Goal: Obtain resource: Obtain resource

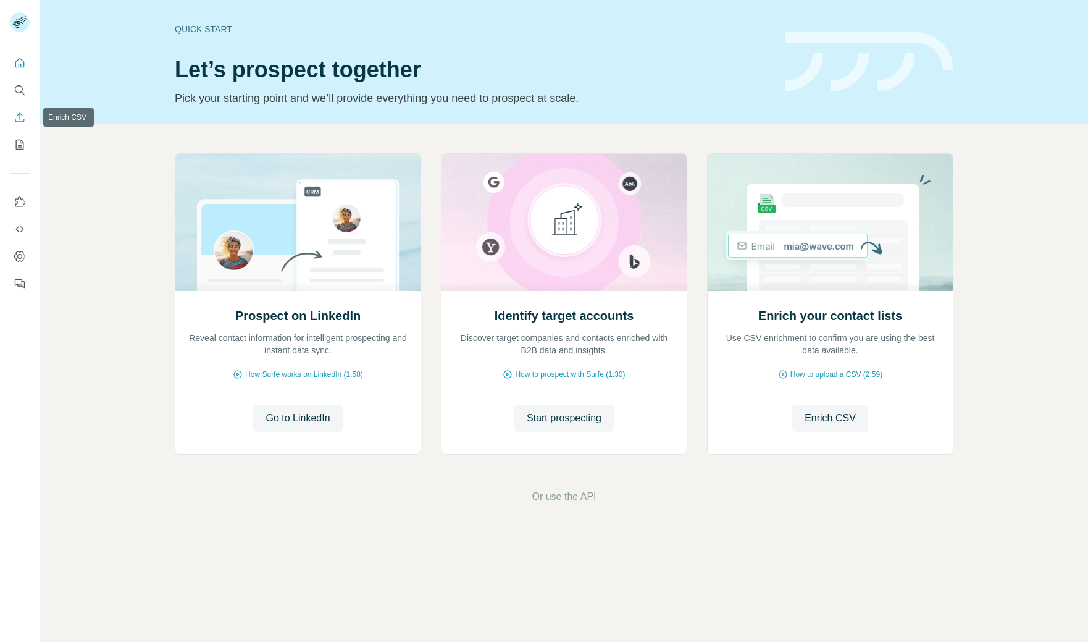
click at [19, 143] on icon "My lists" at bounding box center [20, 144] width 12 height 12
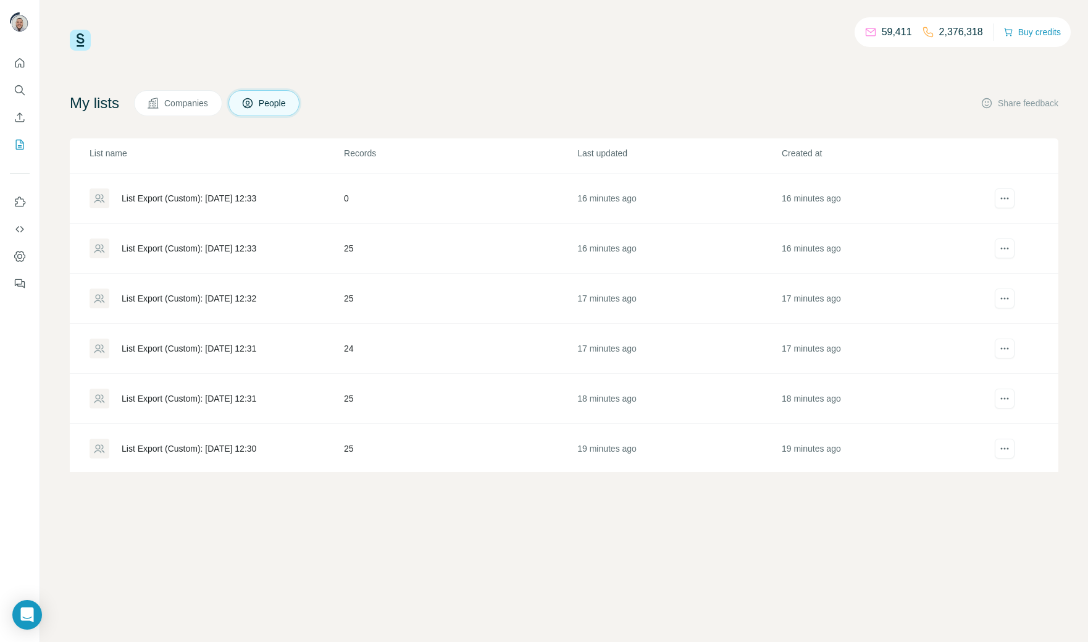
scroll to position [694, 0]
click at [231, 450] on div "List Export (Custom): [DATE] 20:17" at bounding box center [189, 450] width 135 height 12
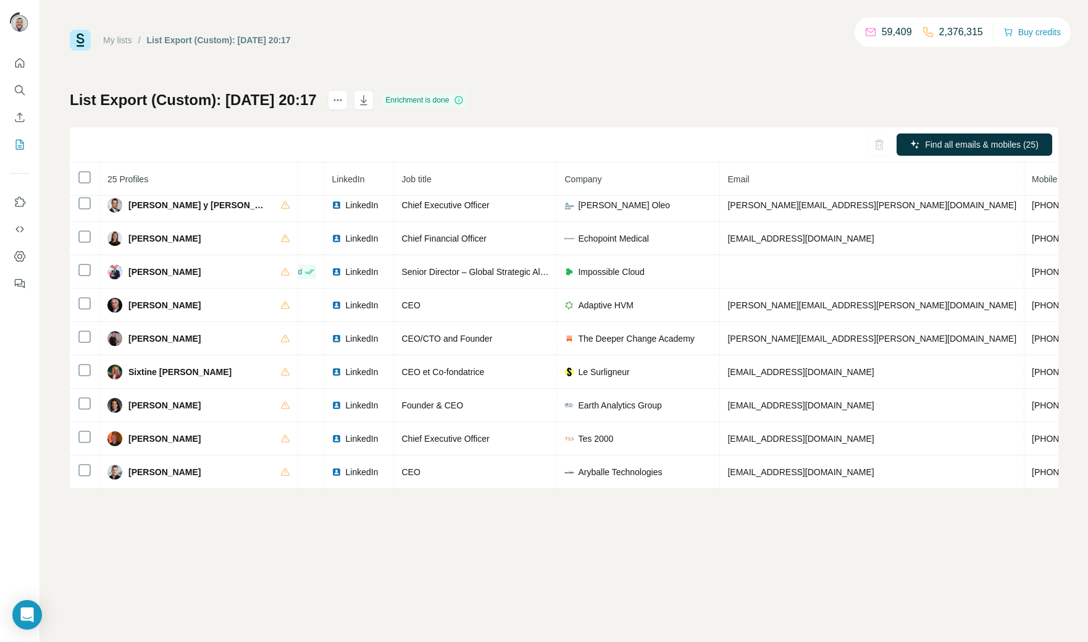
scroll to position [0, 50]
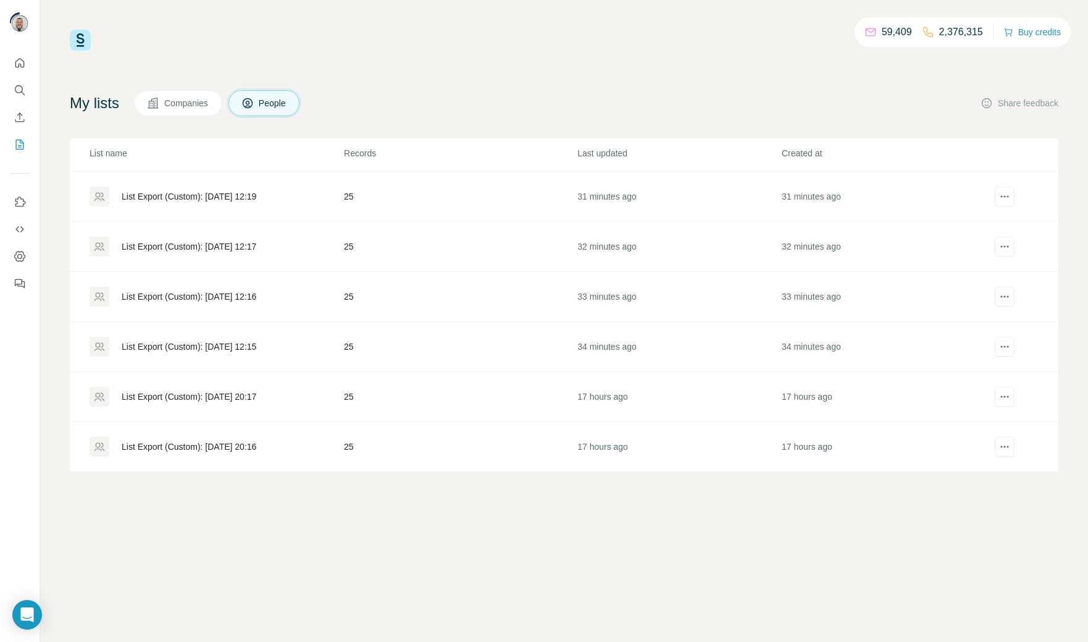
scroll to position [747, 0]
click at [203, 346] on div "List Export (Custom): [DATE] 12:15" at bounding box center [189, 347] width 135 height 12
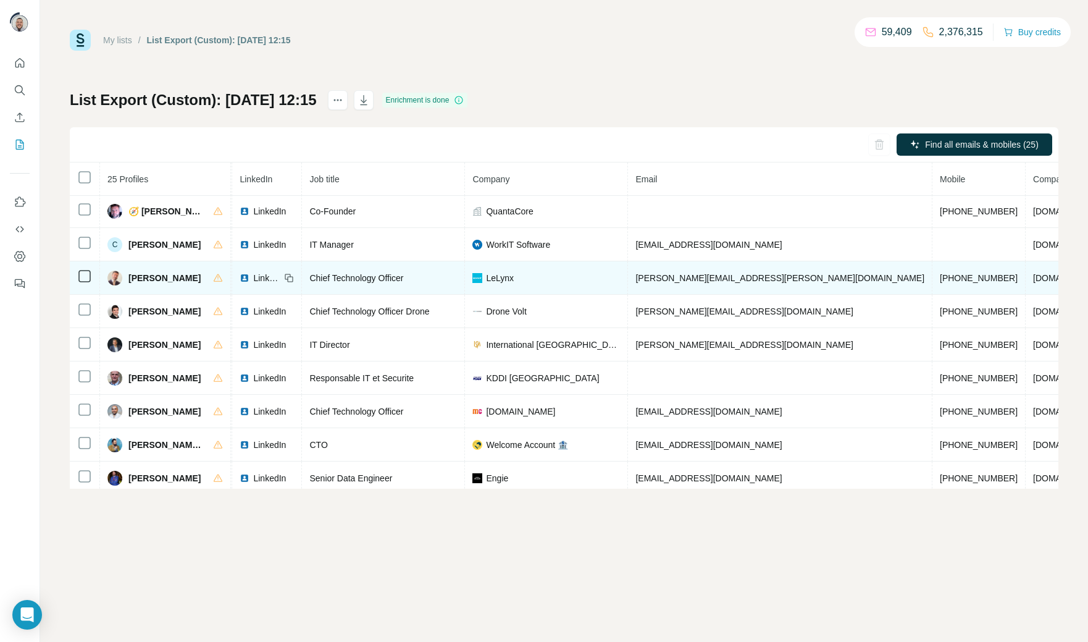
scroll to position [2, 76]
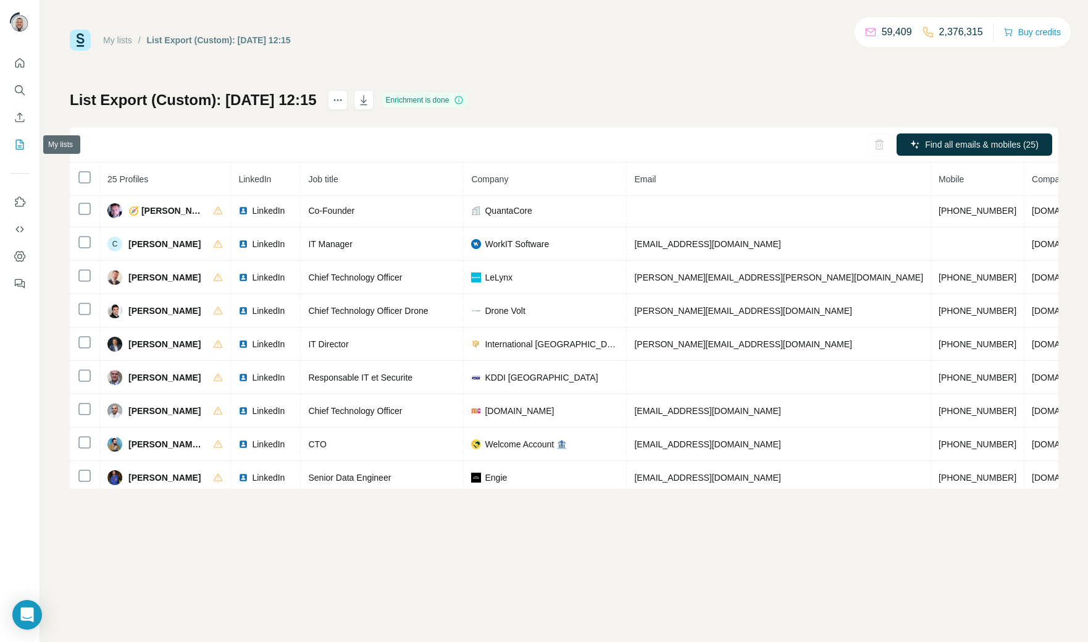
click at [24, 146] on icon "My lists" at bounding box center [20, 144] width 12 height 12
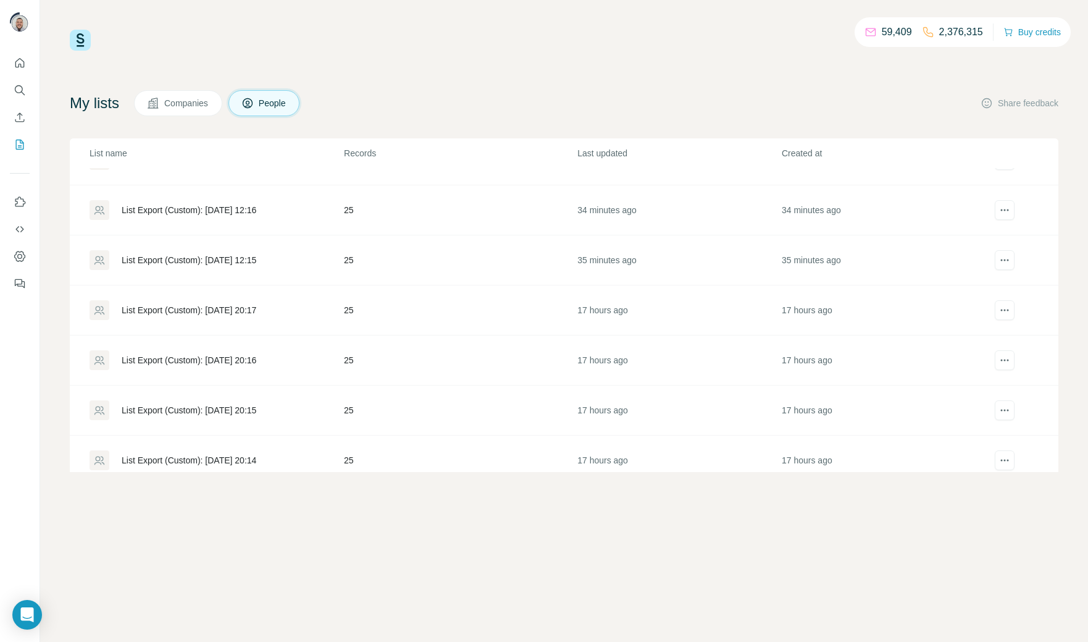
scroll to position [834, 0]
click at [232, 259] on div "List Export (Custom): [DATE] 12:15" at bounding box center [189, 259] width 135 height 12
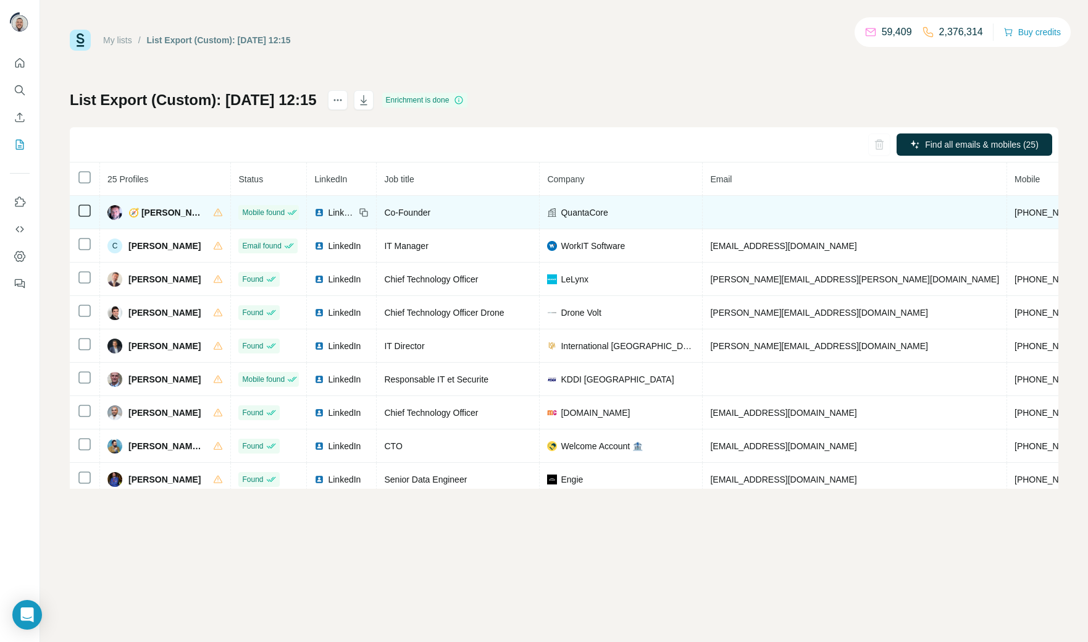
click at [1015, 214] on span "[PHONE_NUMBER]" at bounding box center [1054, 213] width 78 height 10
copy span "33619170233"
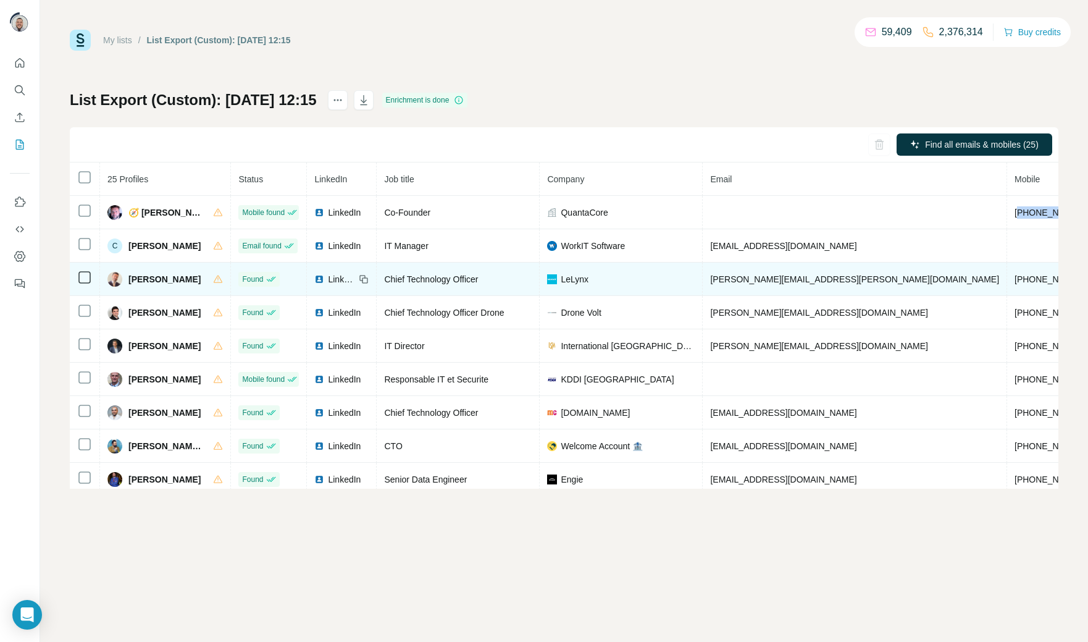
click at [1015, 283] on span "[PHONE_NUMBER]" at bounding box center [1054, 279] width 78 height 10
copy span "33662592828"
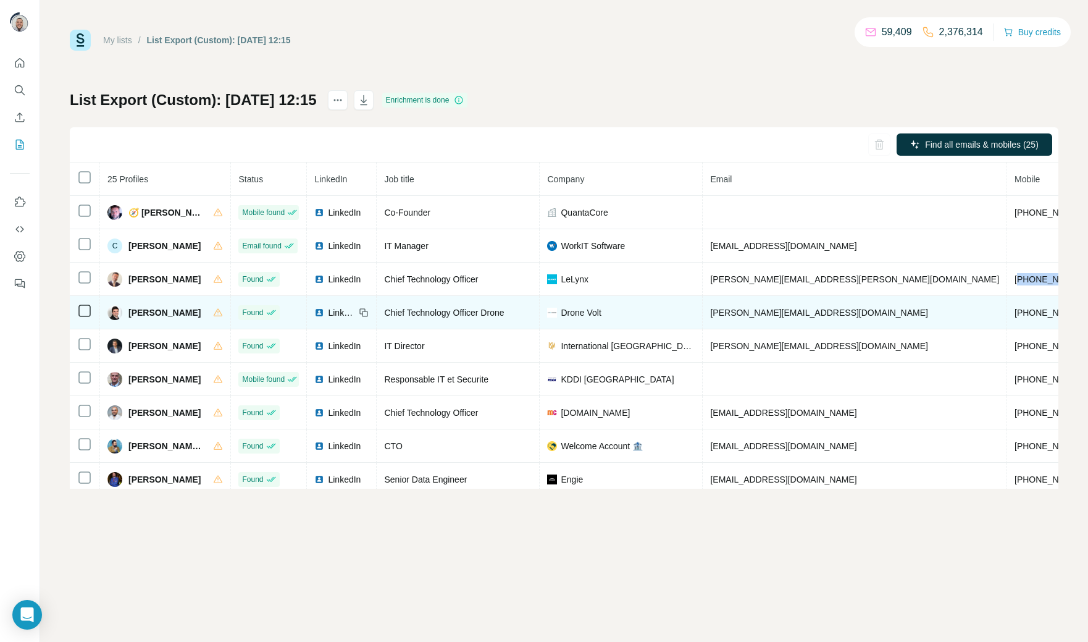
click at [1015, 316] on span "[PHONE_NUMBER]" at bounding box center [1054, 313] width 78 height 10
copy span "33682622093"
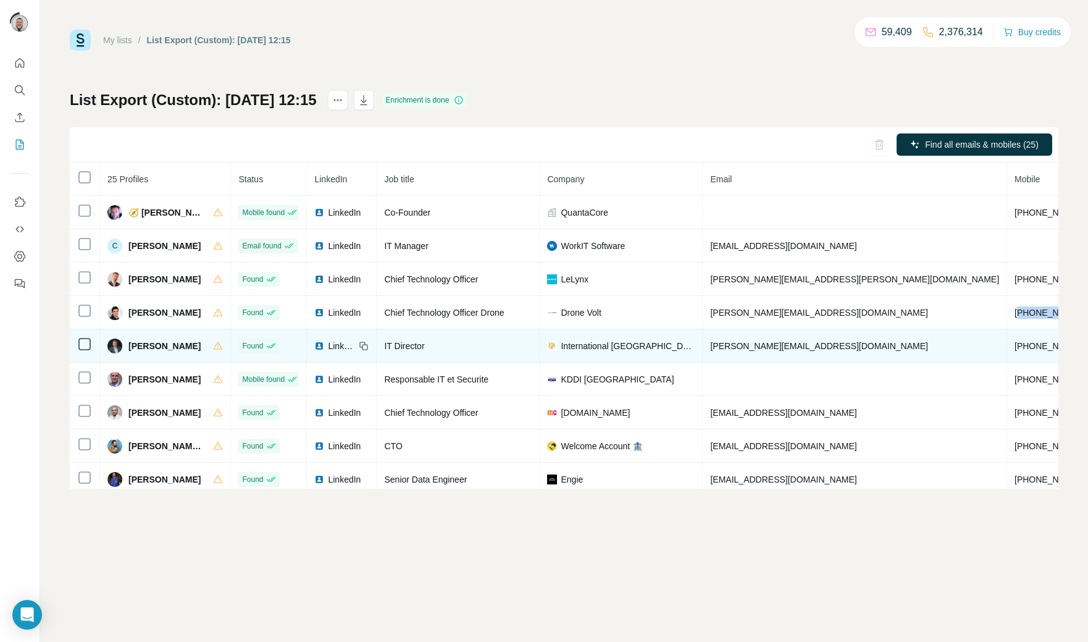
click at [1015, 348] on span "[PHONE_NUMBER]" at bounding box center [1054, 346] width 78 height 10
copy span "33750690620"
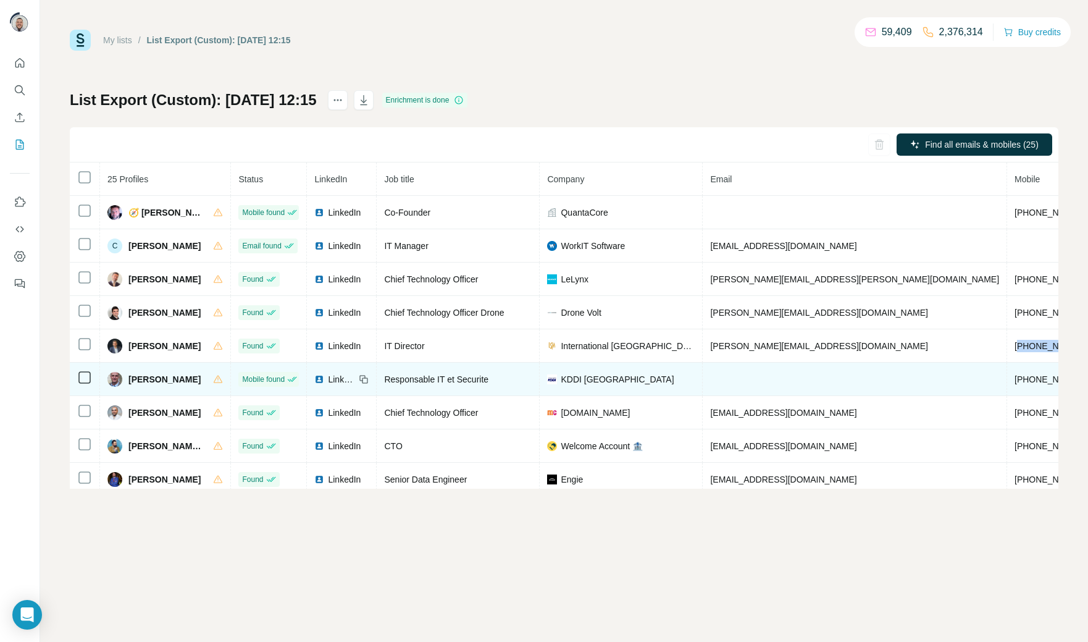
click at [1015, 380] on span "[PHONE_NUMBER]" at bounding box center [1054, 379] width 78 height 10
copy span "33687686181"
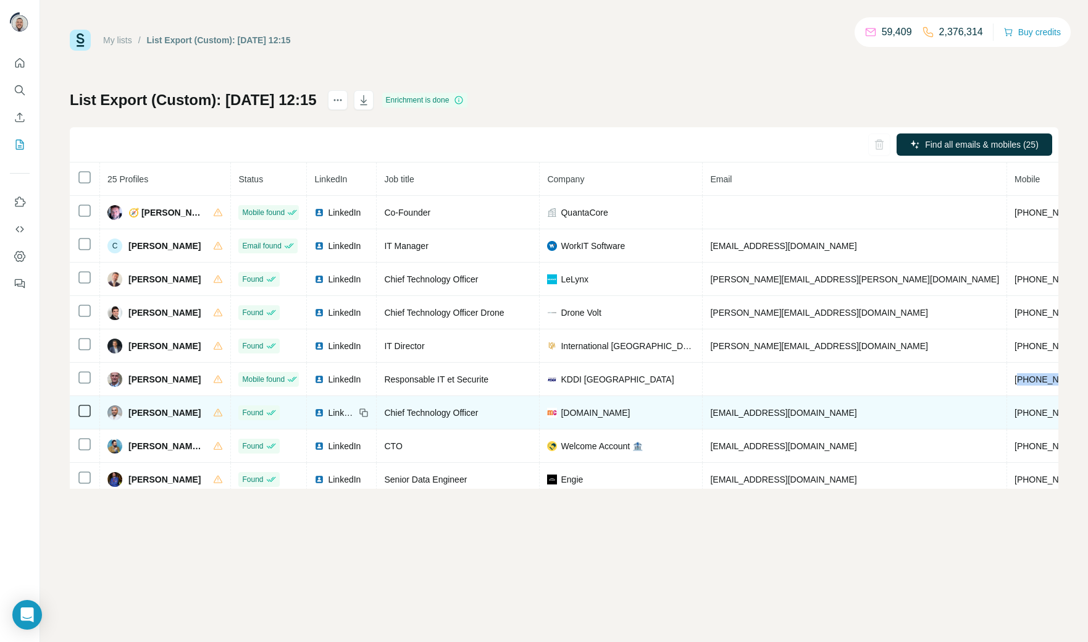
scroll to position [28, 0]
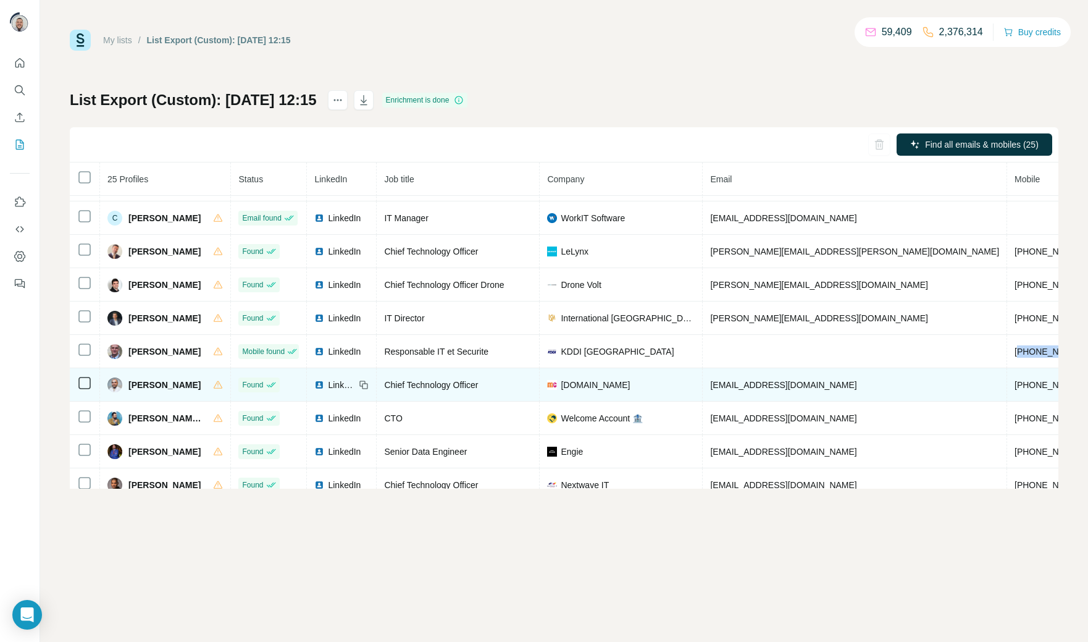
click at [1015, 387] on span "[PHONE_NUMBER]" at bounding box center [1054, 385] width 78 height 10
copy span "[PHONE_NUMBER]"
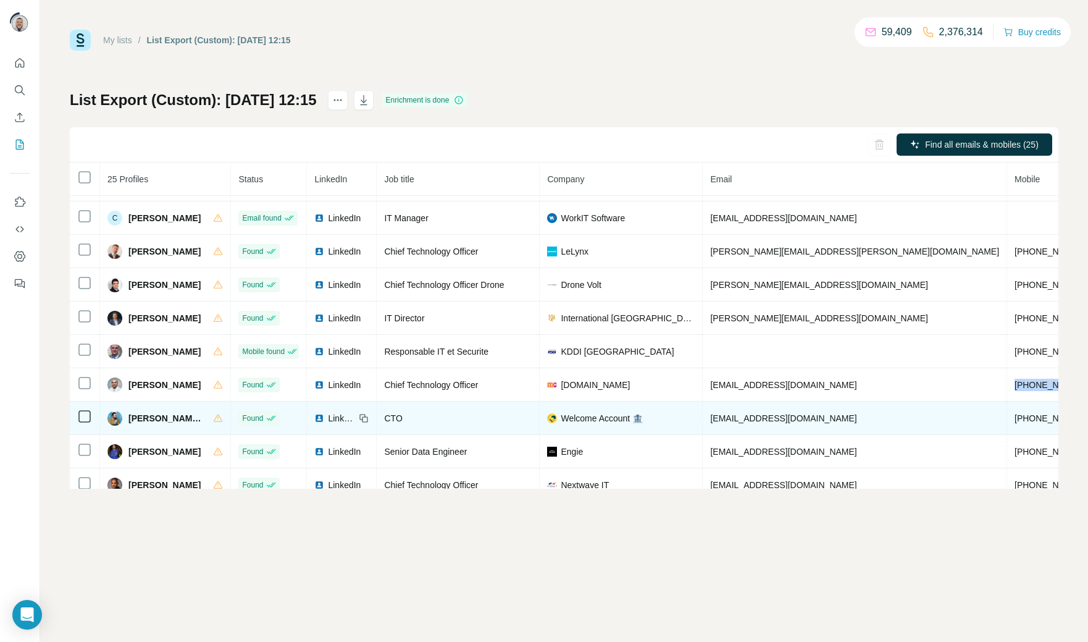
click at [1015, 423] on span "[PHONE_NUMBER]" at bounding box center [1054, 418] width 78 height 10
copy span "33750602541"
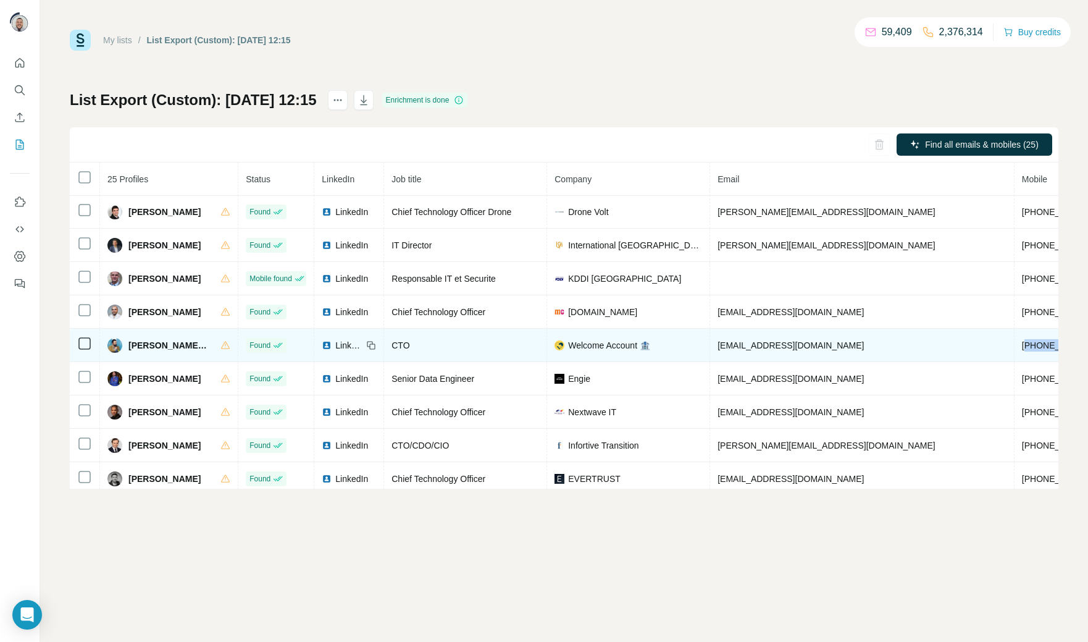
scroll to position [103, 0]
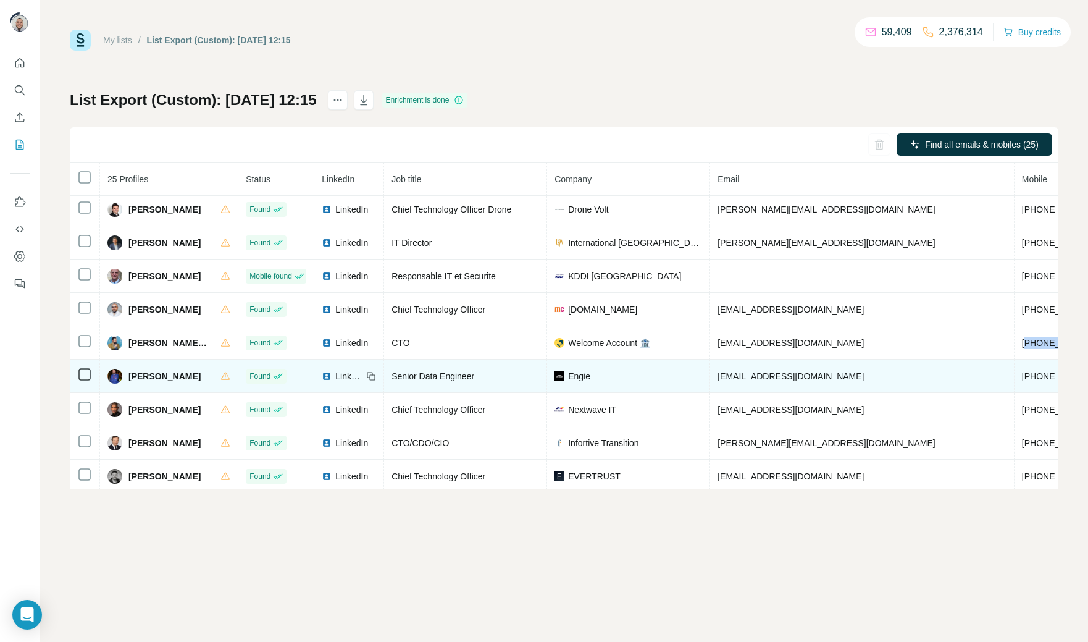
click at [1022, 378] on span "[PHONE_NUMBER]" at bounding box center [1061, 376] width 78 height 10
copy span "33659550832"
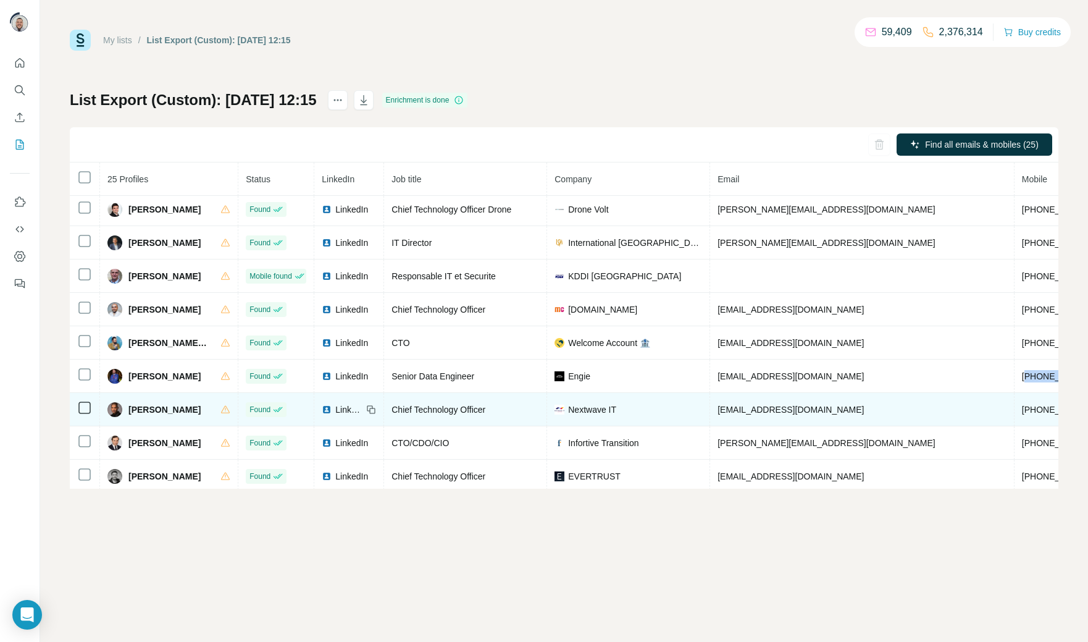
click at [1022, 412] on span "[PHONE_NUMBER]" at bounding box center [1061, 410] width 78 height 10
copy span "33761872432"
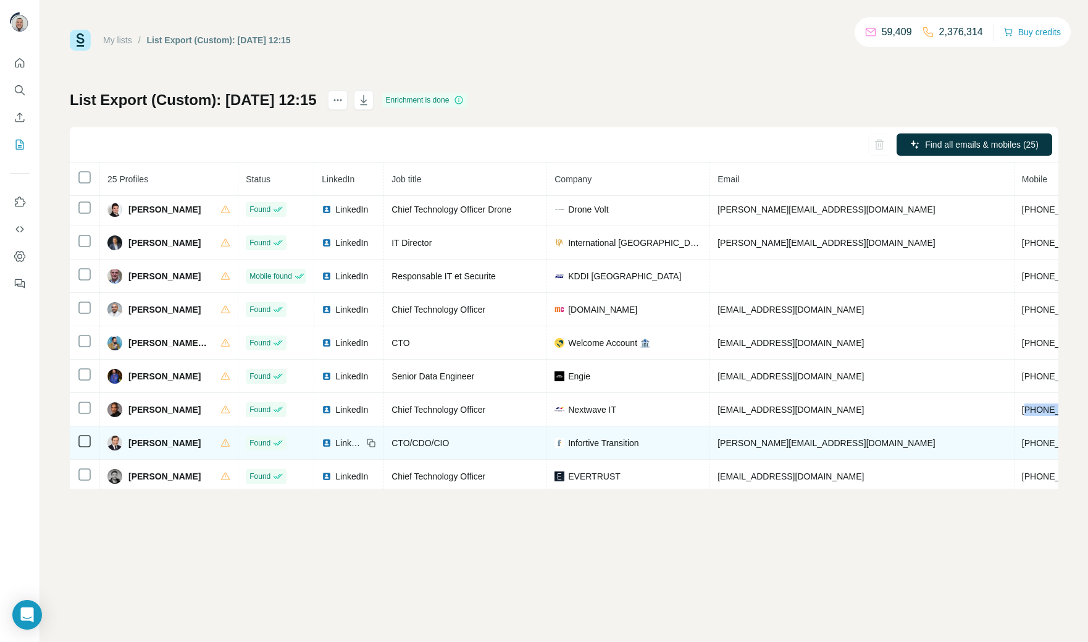
click at [1022, 446] on span "[PHONE_NUMBER]" at bounding box center [1061, 443] width 78 height 10
copy span "33660885378"
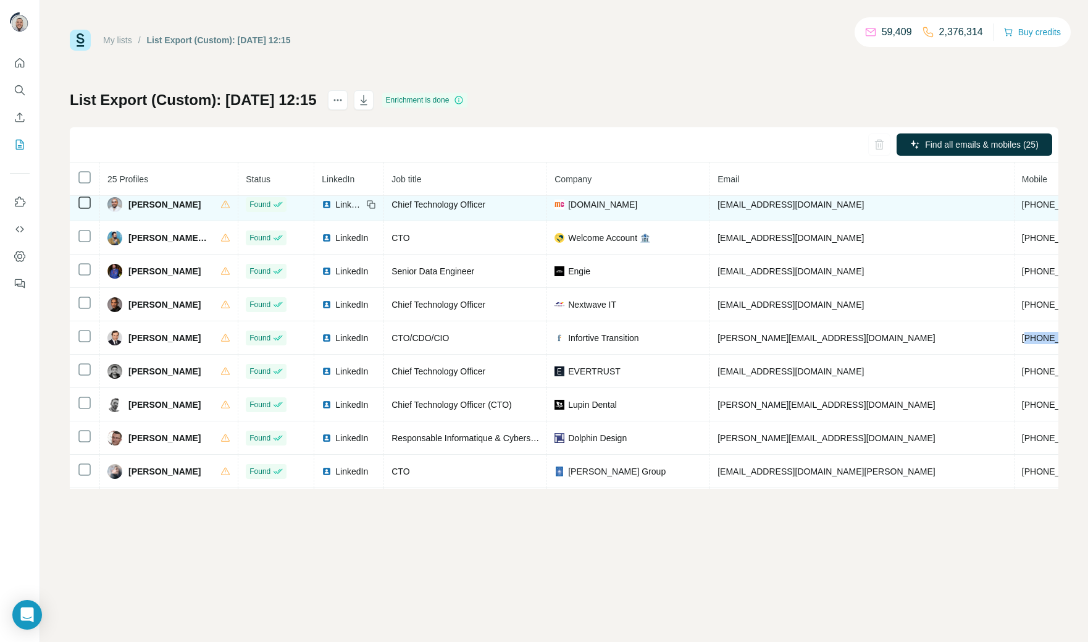
scroll to position [219, 0]
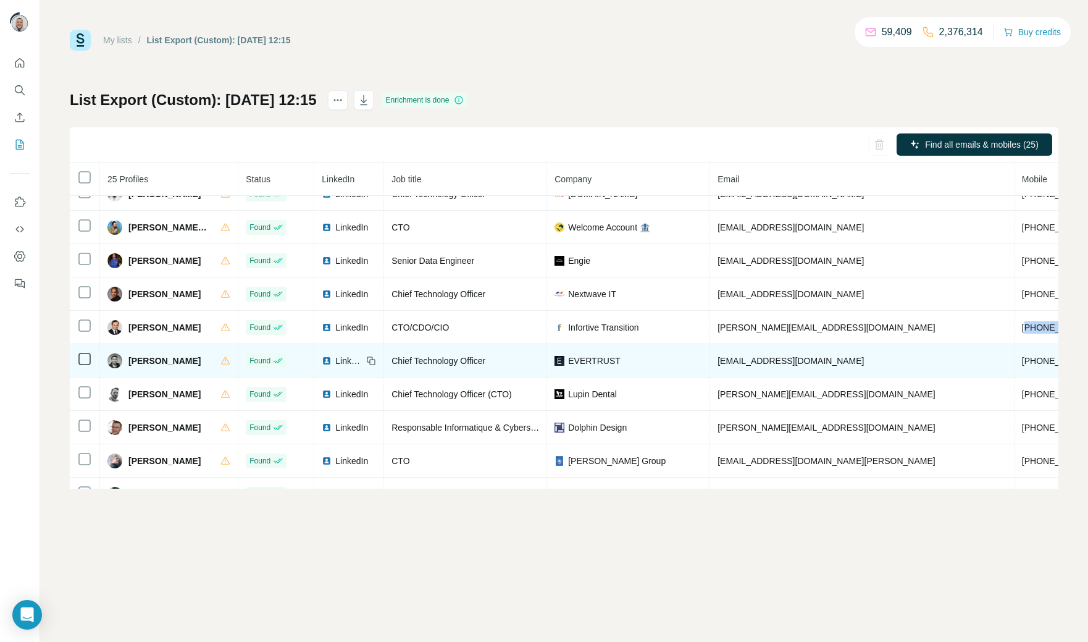
click at [1022, 364] on span "[PHONE_NUMBER]" at bounding box center [1061, 361] width 78 height 10
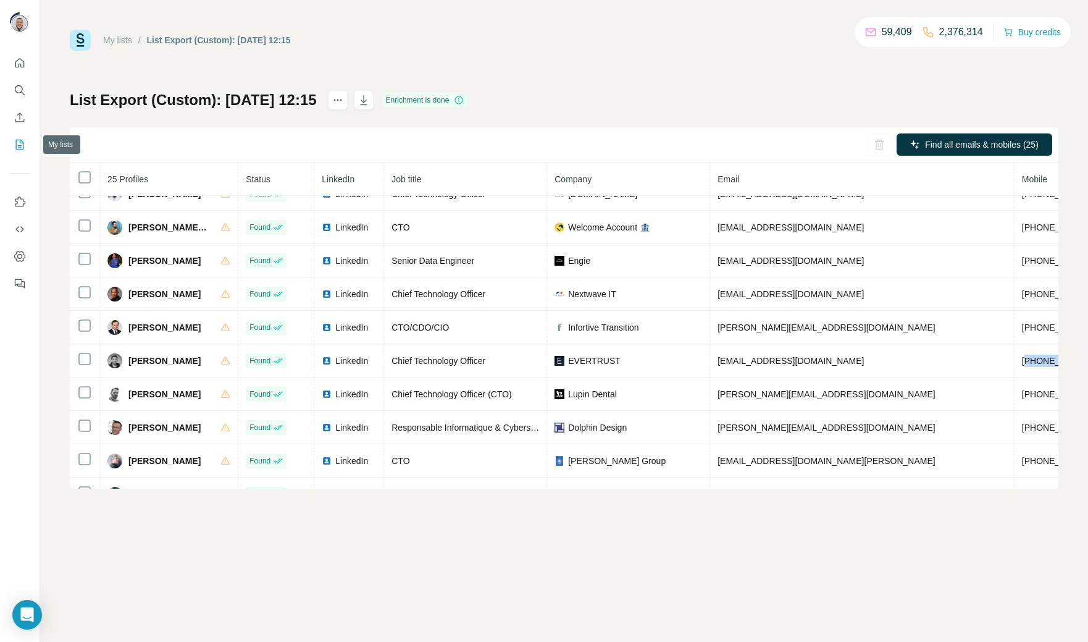
click at [23, 143] on icon "My lists" at bounding box center [20, 145] width 8 height 10
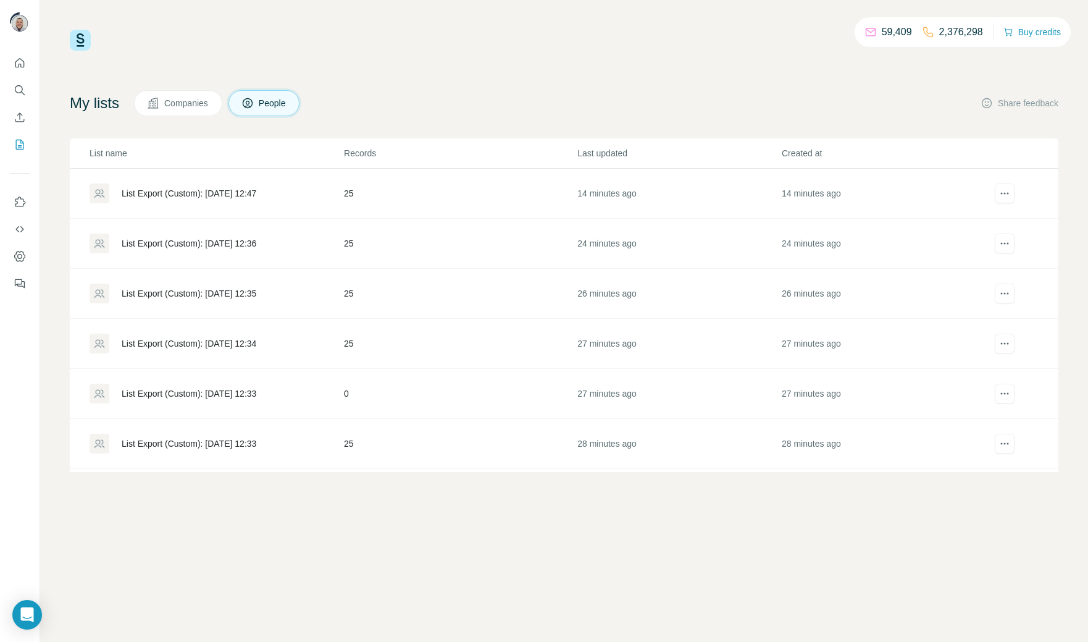
click at [537, 285] on td "25" at bounding box center [459, 294] width 233 height 50
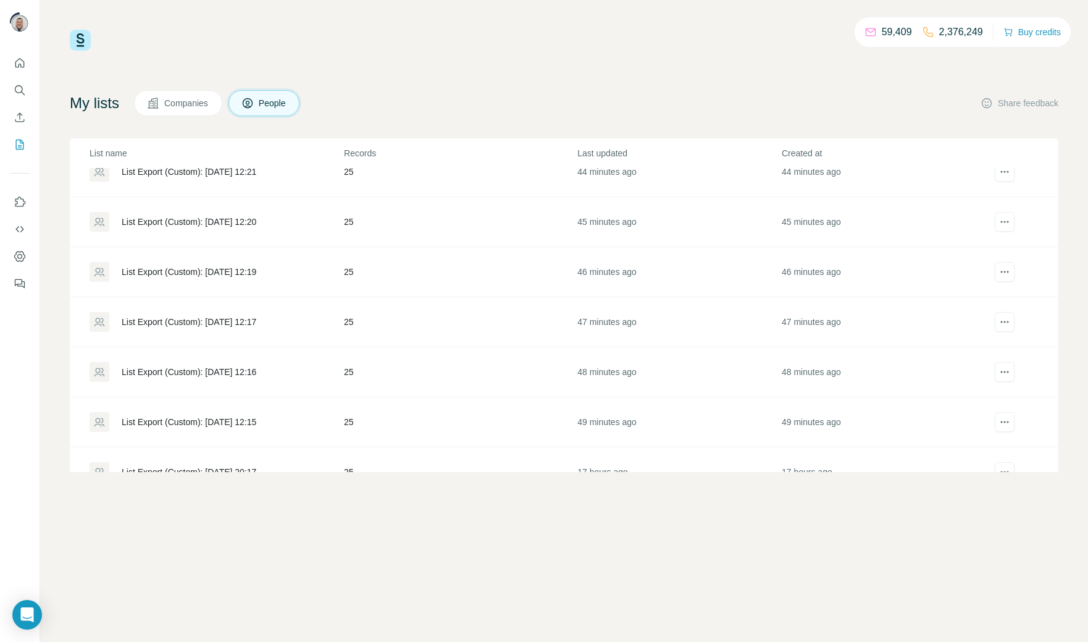
scroll to position [694, 0]
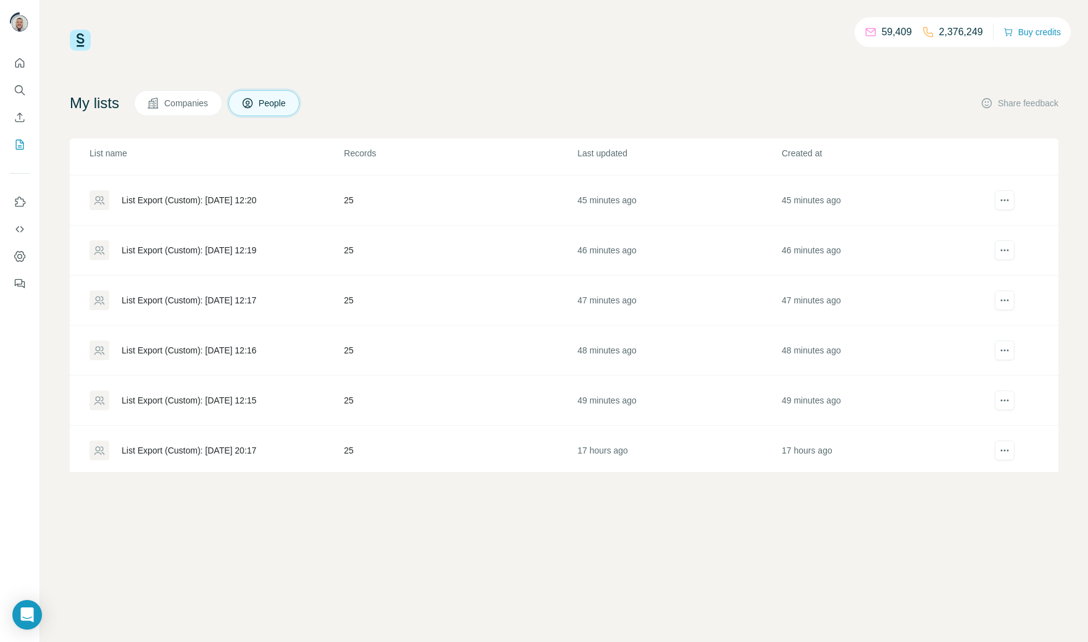
click at [225, 402] on div "List Export (Custom): [DATE] 12:15" at bounding box center [189, 400] width 135 height 12
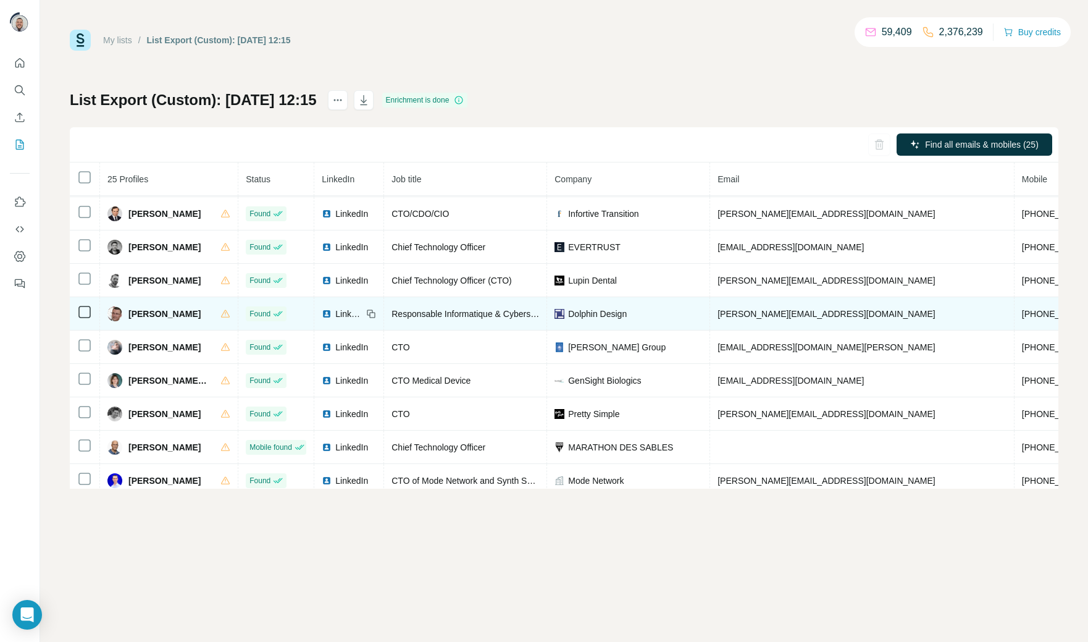
scroll to position [320, 0]
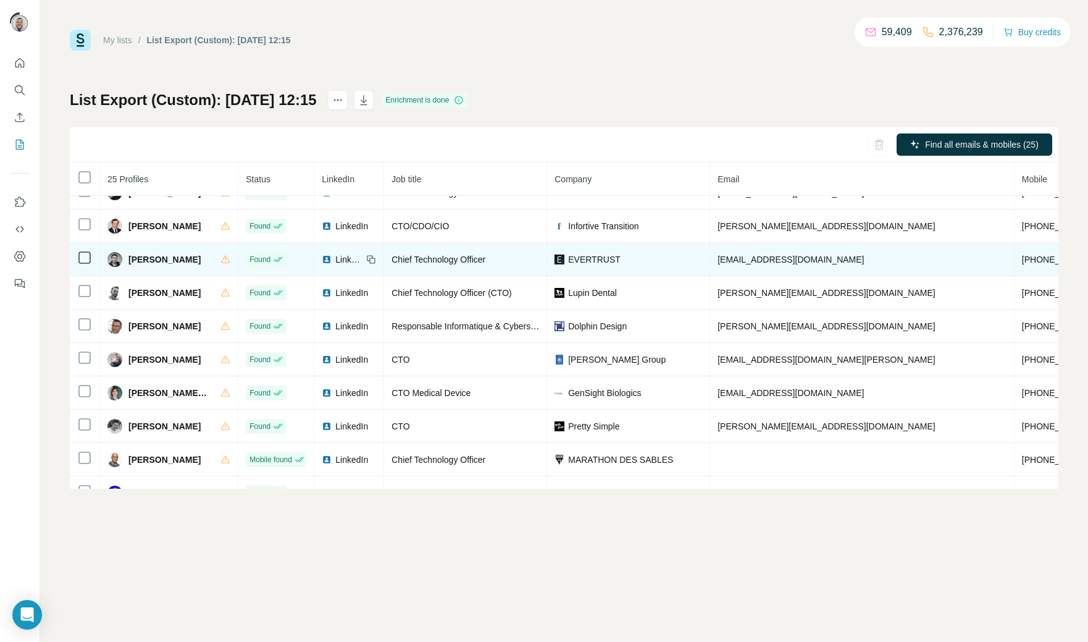
click at [755, 264] on span "[EMAIL_ADDRESS][DOMAIN_NAME]" at bounding box center [791, 259] width 146 height 10
click at [1022, 259] on span "[PHONE_NUMBER]" at bounding box center [1061, 259] width 78 height 10
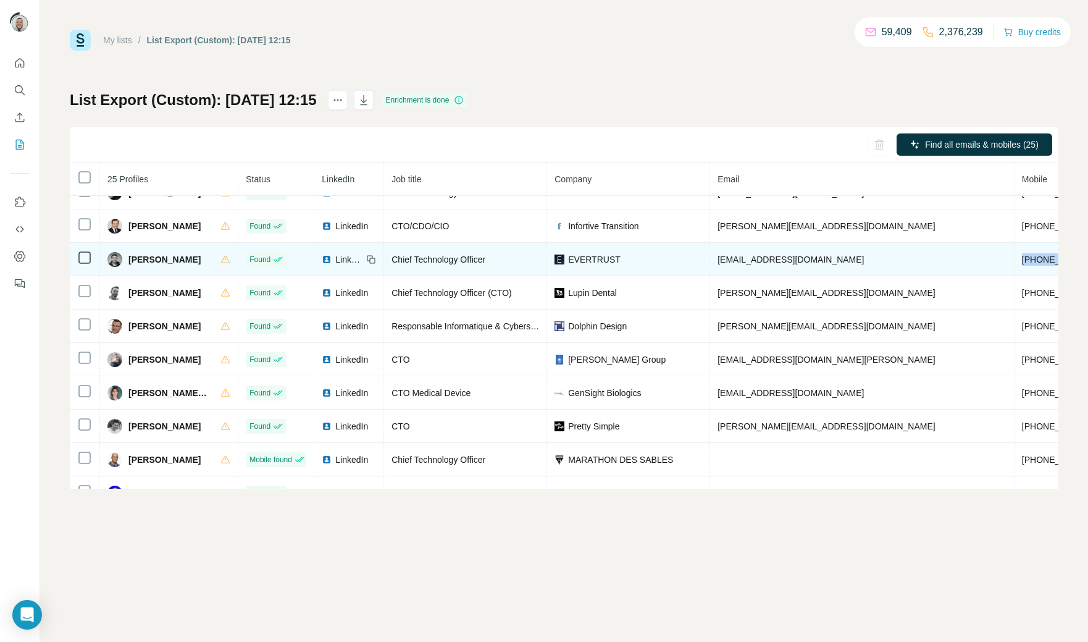
click at [1022, 259] on span "[PHONE_NUMBER]" at bounding box center [1061, 259] width 78 height 10
copy span "33650871234"
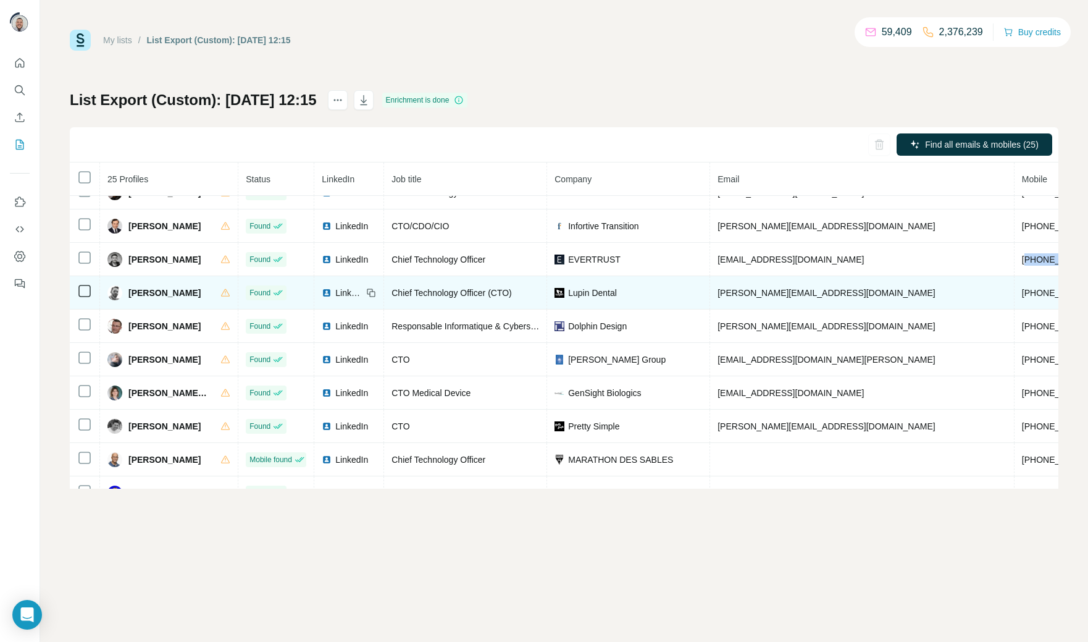
click at [1022, 297] on span "[PHONE_NUMBER]" at bounding box center [1061, 293] width 78 height 10
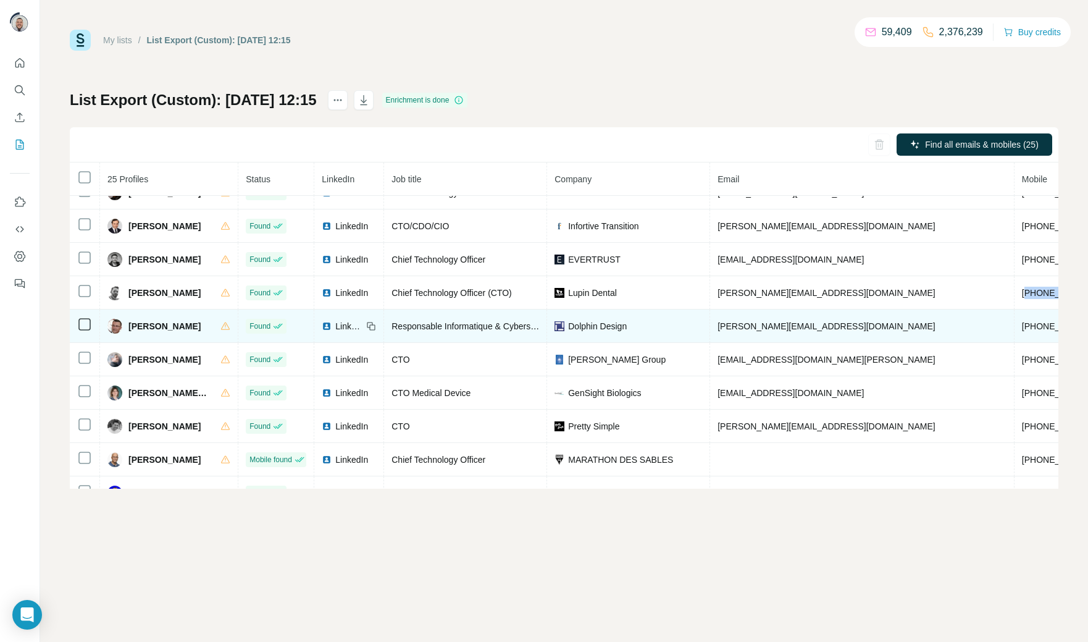
click at [1022, 331] on span "[PHONE_NUMBER]" at bounding box center [1061, 326] width 78 height 10
copy span "33680266187"
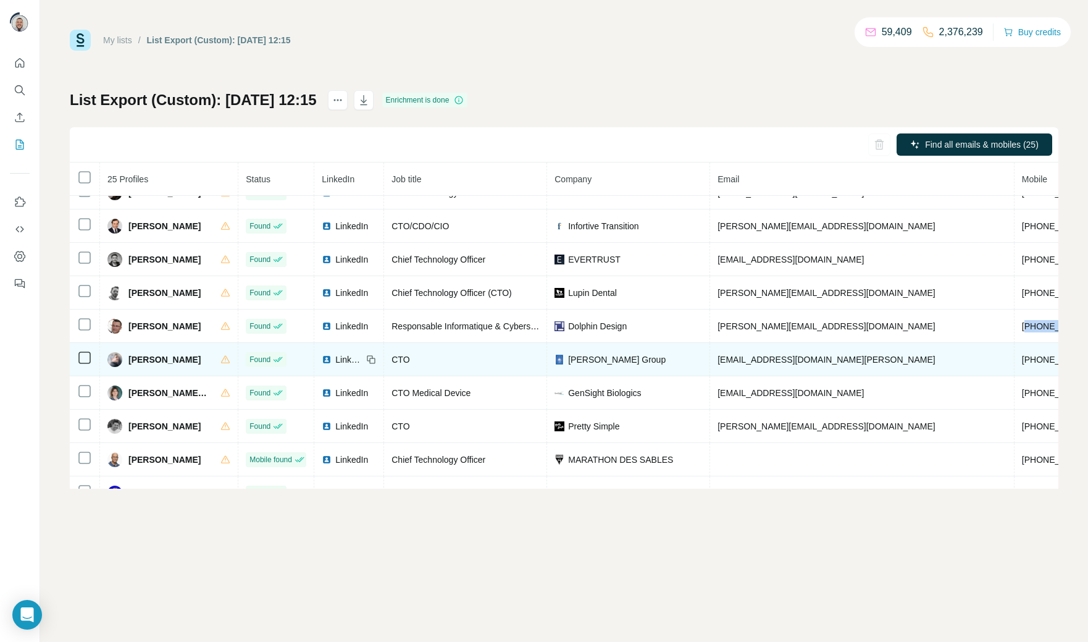
click at [1022, 364] on span "[PHONE_NUMBER]" at bounding box center [1061, 359] width 78 height 10
copy span "33670398836"
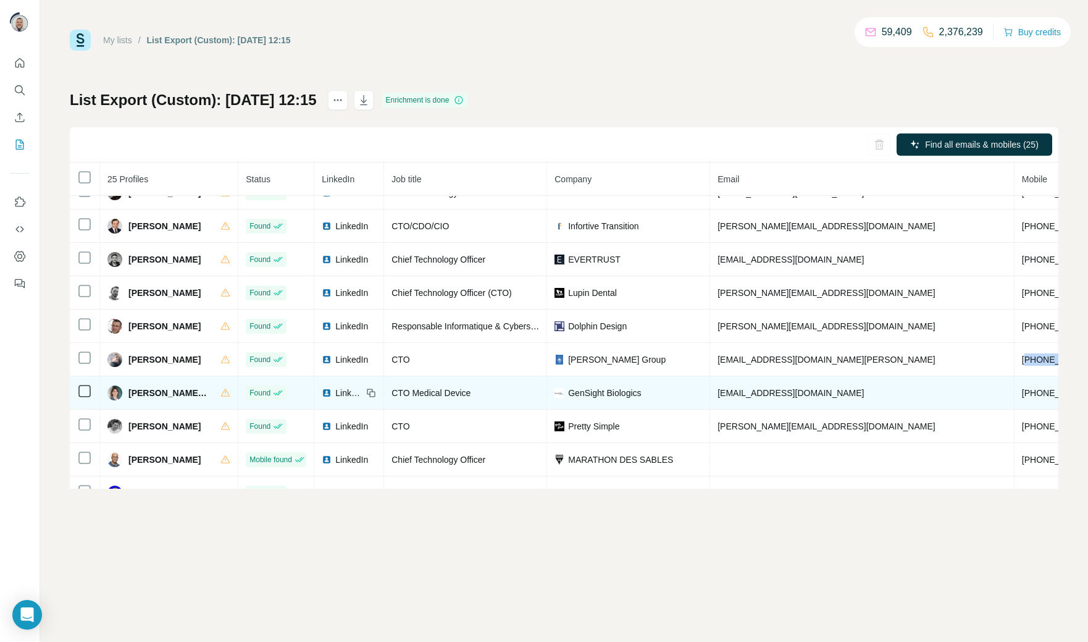
click at [1022, 396] on span "[PHONE_NUMBER]" at bounding box center [1061, 393] width 78 height 10
copy span "33634467913"
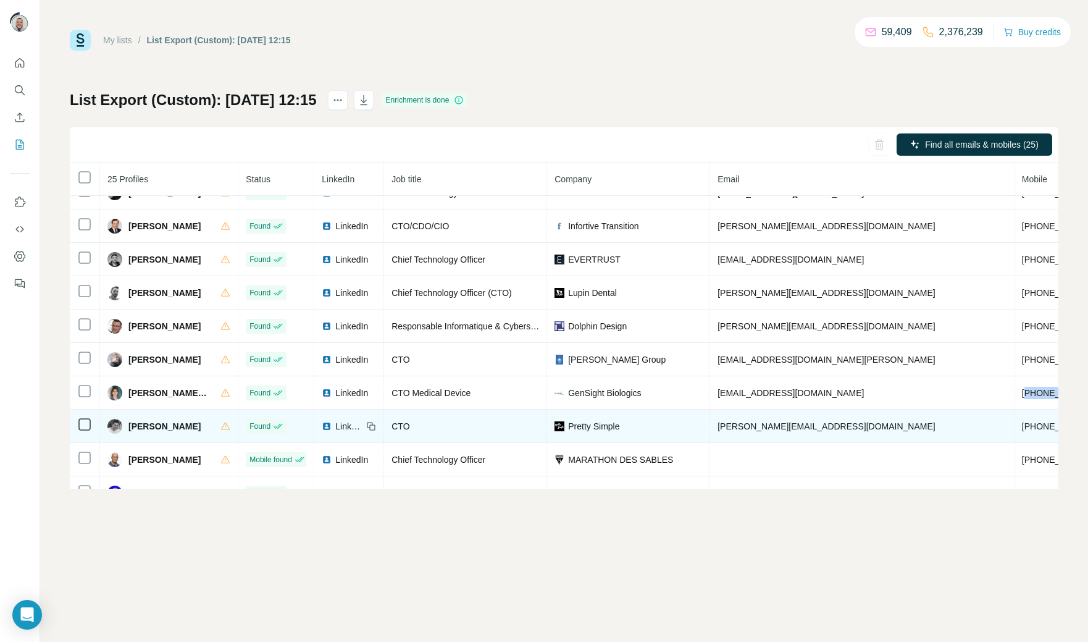
click at [1022, 431] on span "[PHONE_NUMBER]" at bounding box center [1061, 426] width 78 height 10
copy span "33662941855"
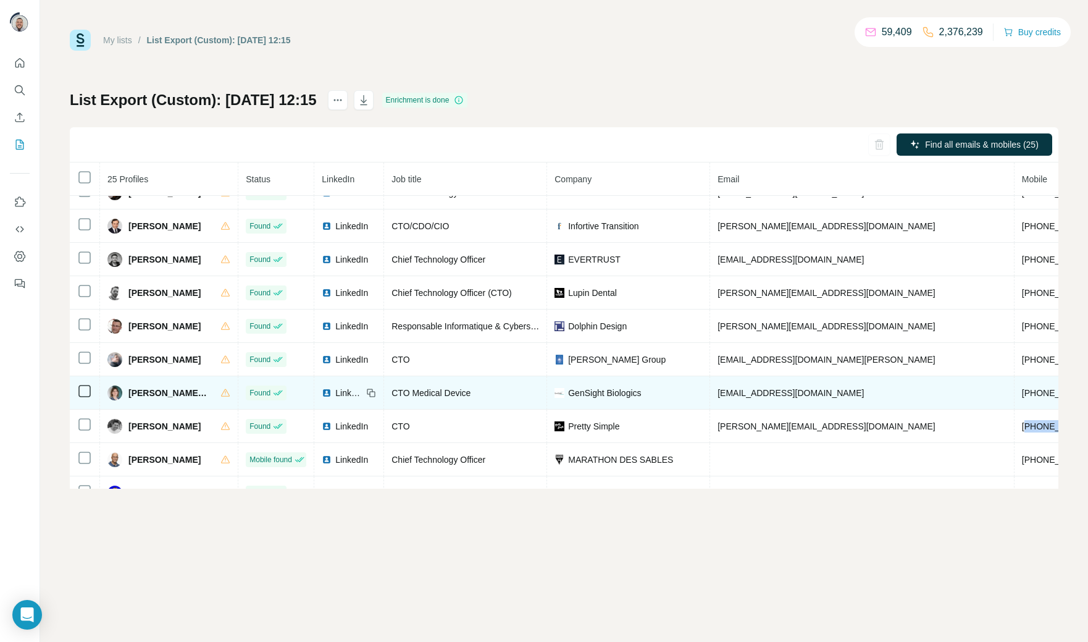
scroll to position [383, 0]
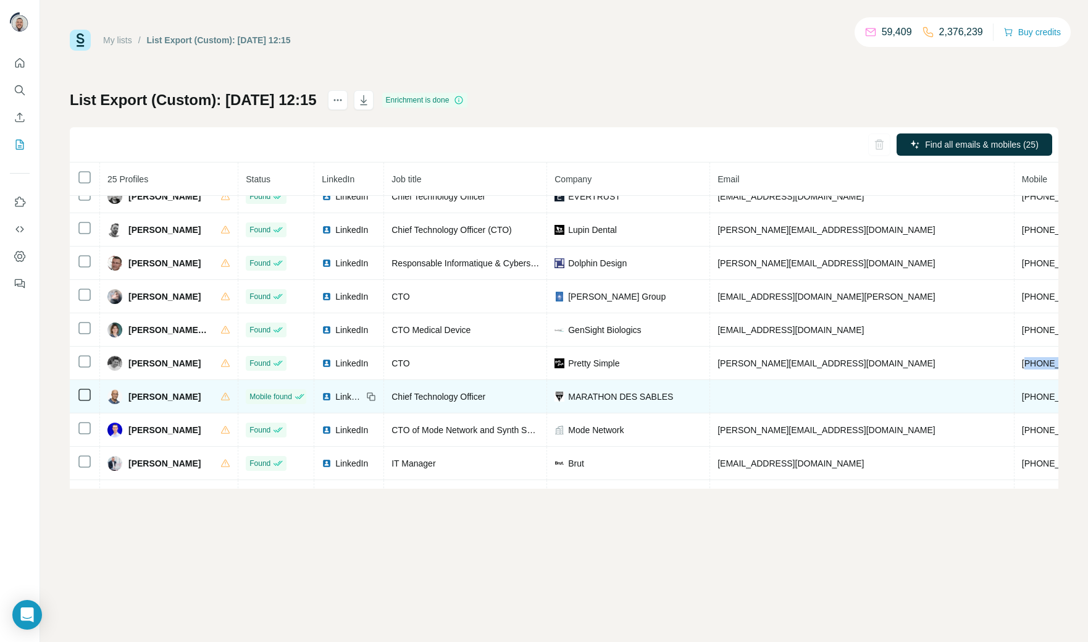
click at [1022, 401] on span "[PHONE_NUMBER]" at bounding box center [1061, 397] width 78 height 10
copy span "33608571420"
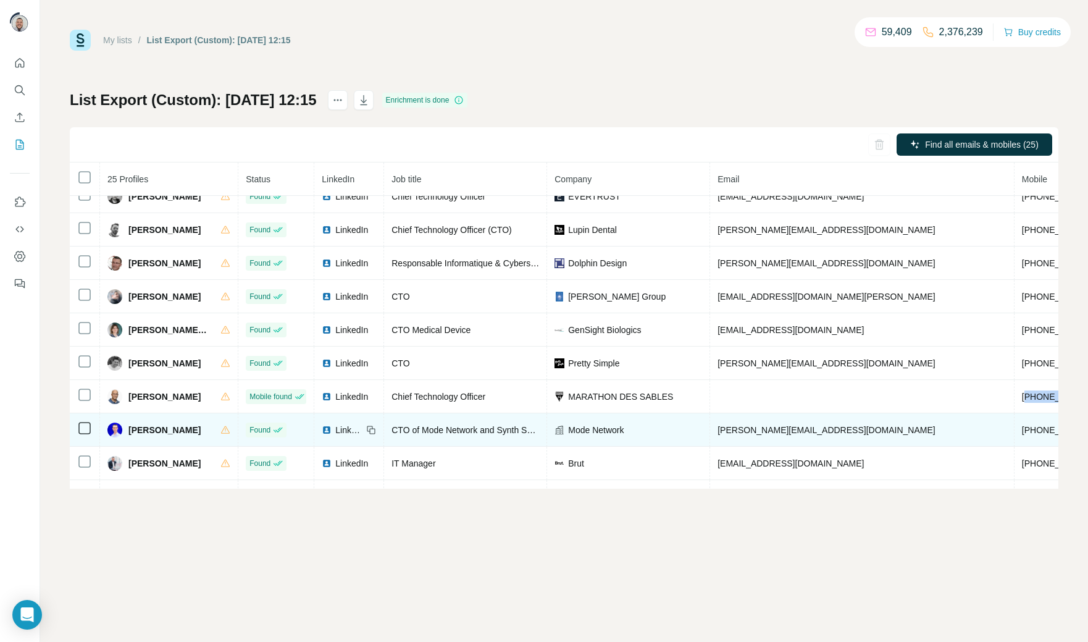
click at [1022, 435] on span "[PHONE_NUMBER]" at bounding box center [1061, 430] width 78 height 10
copy span "33752071125"
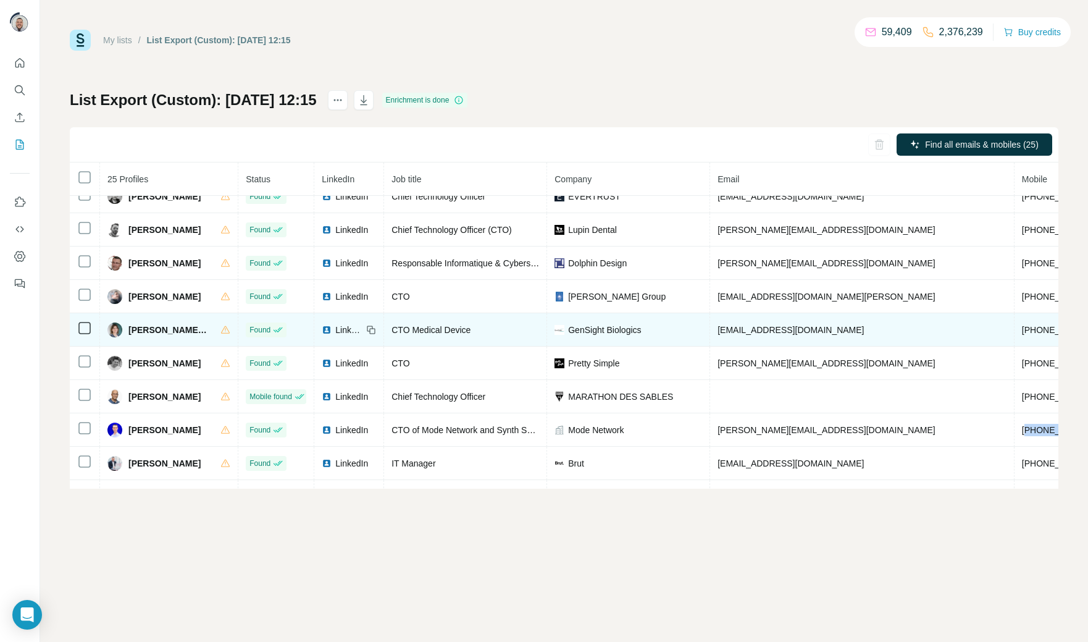
scroll to position [552, 0]
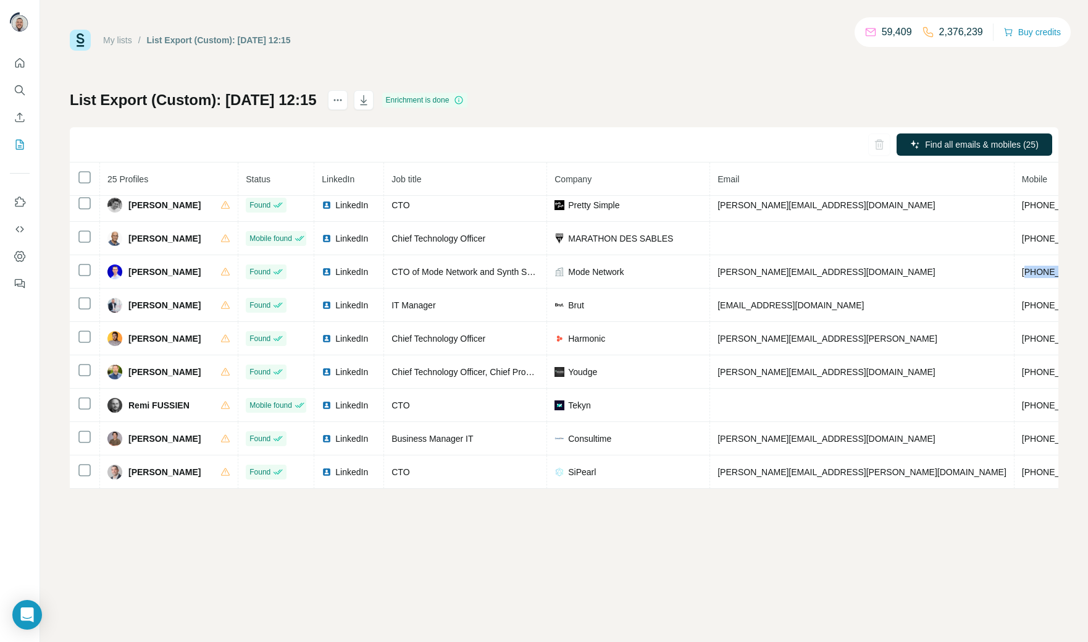
click at [599, 49] on div "My lists / List Export (Custom): 23/09/2025 12:15 59,409 2,376,239 Buy credits" at bounding box center [564, 40] width 989 height 21
click at [309, 99] on h1 "List Export (Custom): [DATE] 12:15" at bounding box center [193, 100] width 247 height 20
click at [220, 99] on h1 "List Export (Custom): [DATE] 12:15" at bounding box center [193, 100] width 247 height 20
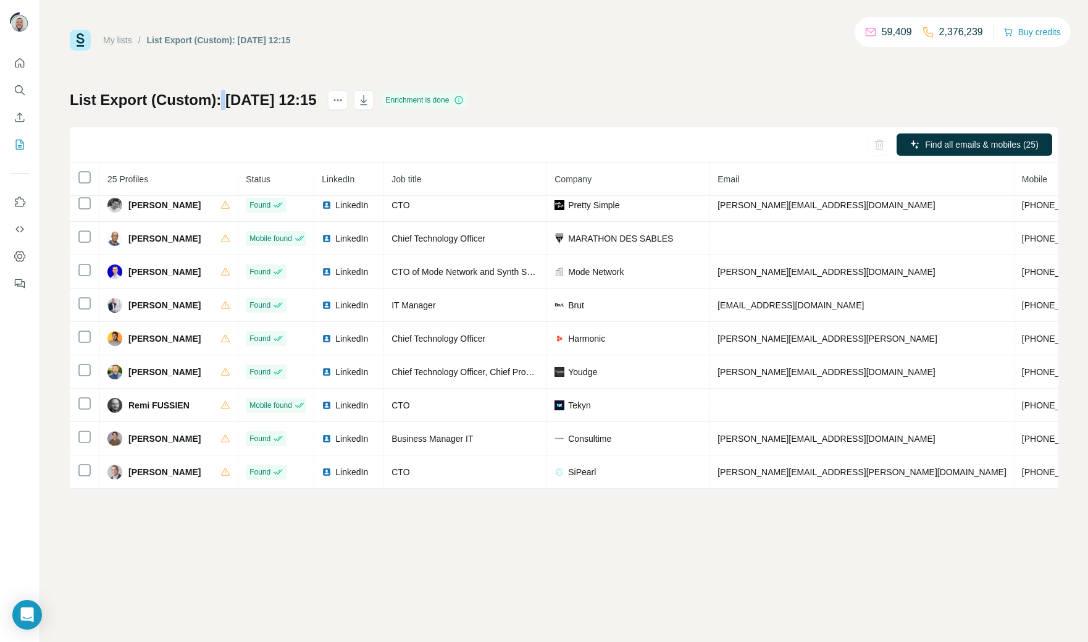
click at [149, 96] on h1 "List Export (Custom): [DATE] 12:15" at bounding box center [193, 100] width 247 height 20
click at [96, 100] on h1 "List Export (Custom): [DATE] 12:15" at bounding box center [193, 100] width 247 height 20
click at [178, 76] on div "My lists / List Export (Custom): 23/09/2025 12:15 59,409 2,376,239 Buy credits …" at bounding box center [564, 259] width 989 height 459
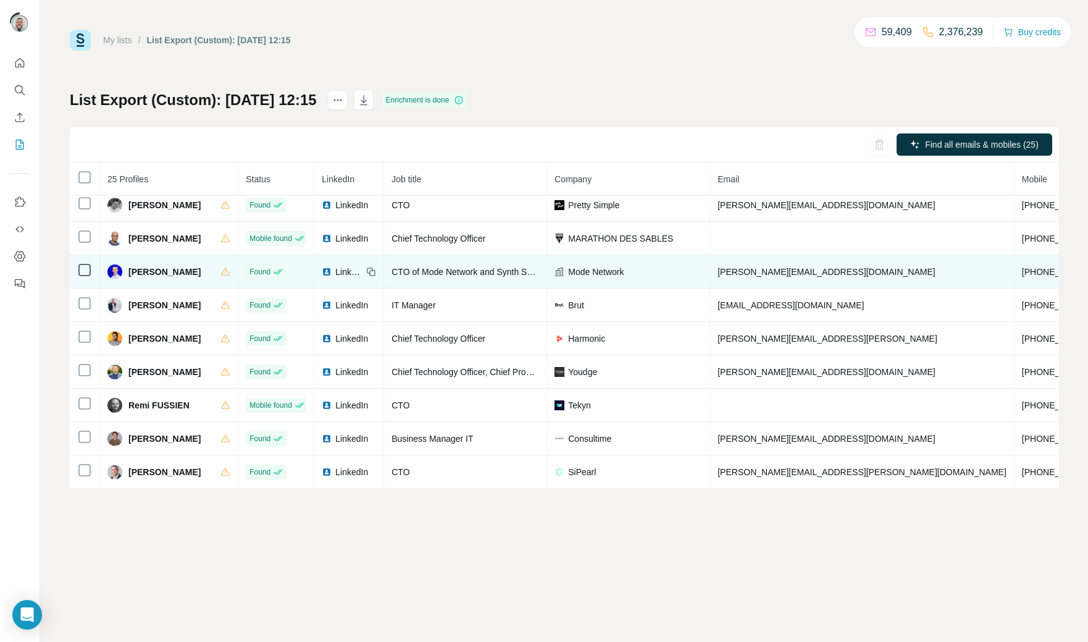
click at [773, 267] on span "[PERSON_NAME][EMAIL_ADDRESS][DOMAIN_NAME]" at bounding box center [826, 272] width 217 height 10
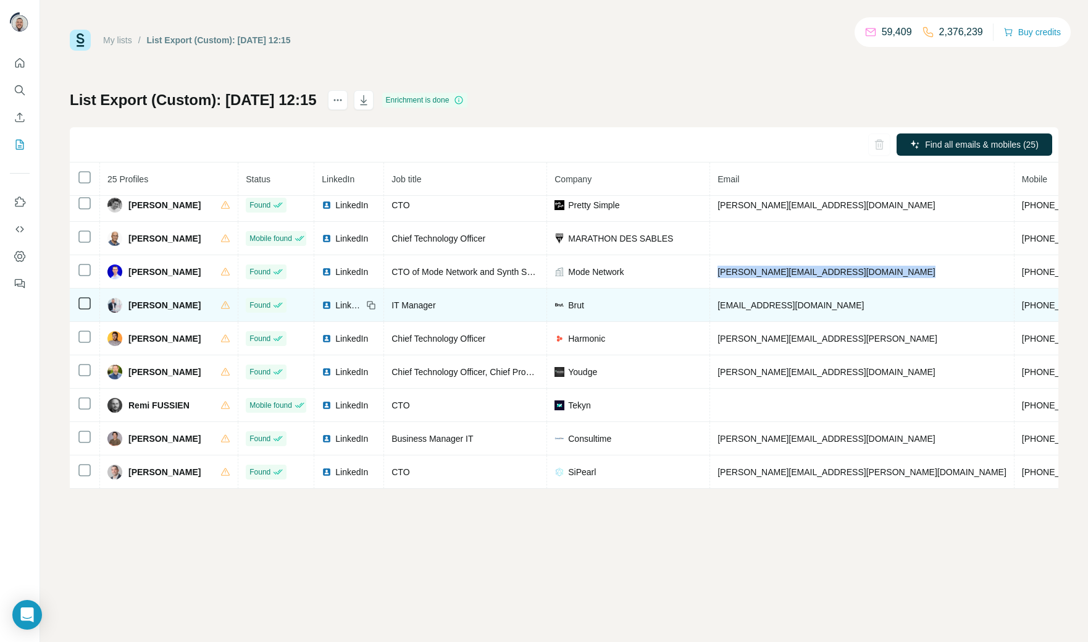
click at [735, 300] on span "[EMAIL_ADDRESS][DOMAIN_NAME]" at bounding box center [791, 305] width 146 height 10
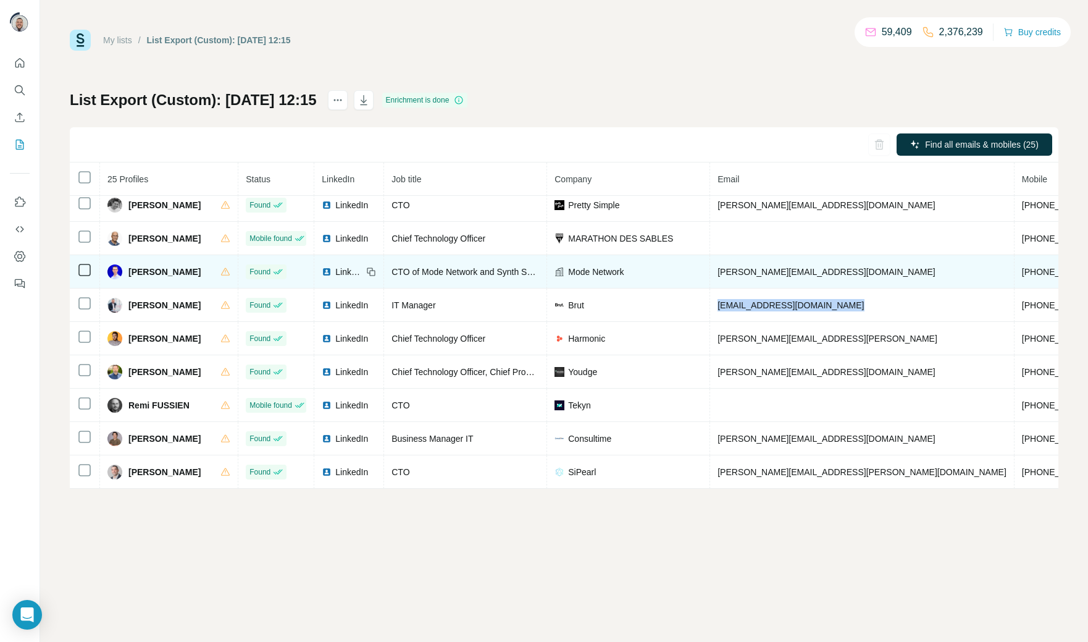
click at [419, 268] on span "CTO of Mode Network and Synth Subnet" at bounding box center [470, 272] width 157 height 10
click at [771, 267] on span "[PERSON_NAME][EMAIL_ADDRESS][DOMAIN_NAME]" at bounding box center [826, 272] width 217 height 10
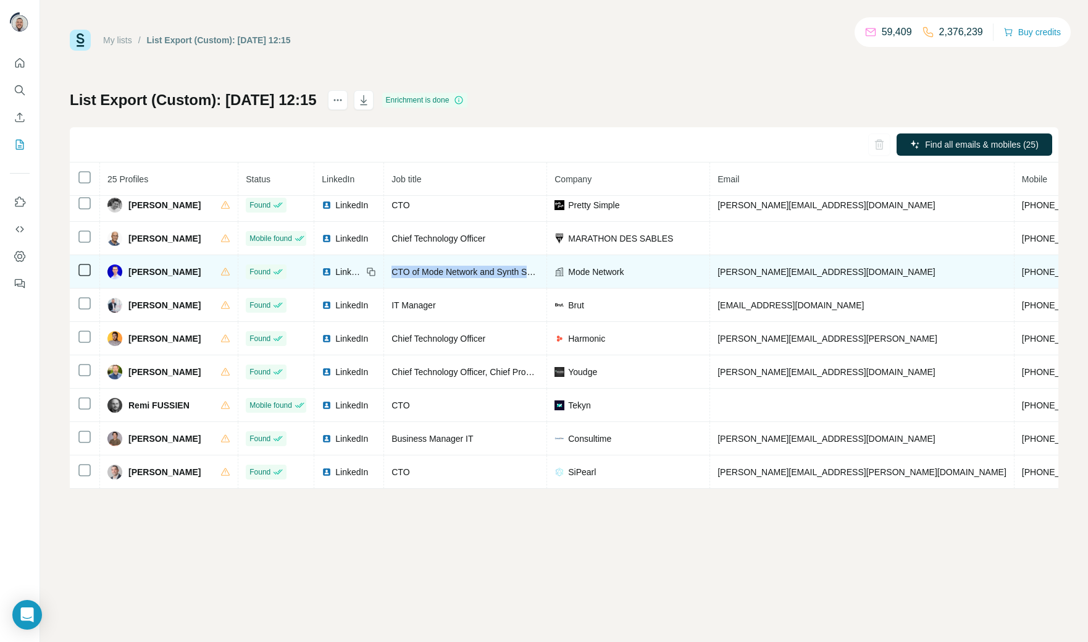
click at [771, 267] on span "[PERSON_NAME][EMAIL_ADDRESS][DOMAIN_NAME]" at bounding box center [826, 272] width 217 height 10
copy span "[PERSON_NAME][EMAIL_ADDRESS][DOMAIN_NAME]"
drag, startPoint x: 182, startPoint y: 272, endPoint x: 128, endPoint y: 272, distance: 53.1
click at [128, 272] on div "[PERSON_NAME]" at bounding box center [168, 271] width 123 height 15
copy span "[PERSON_NAME]"
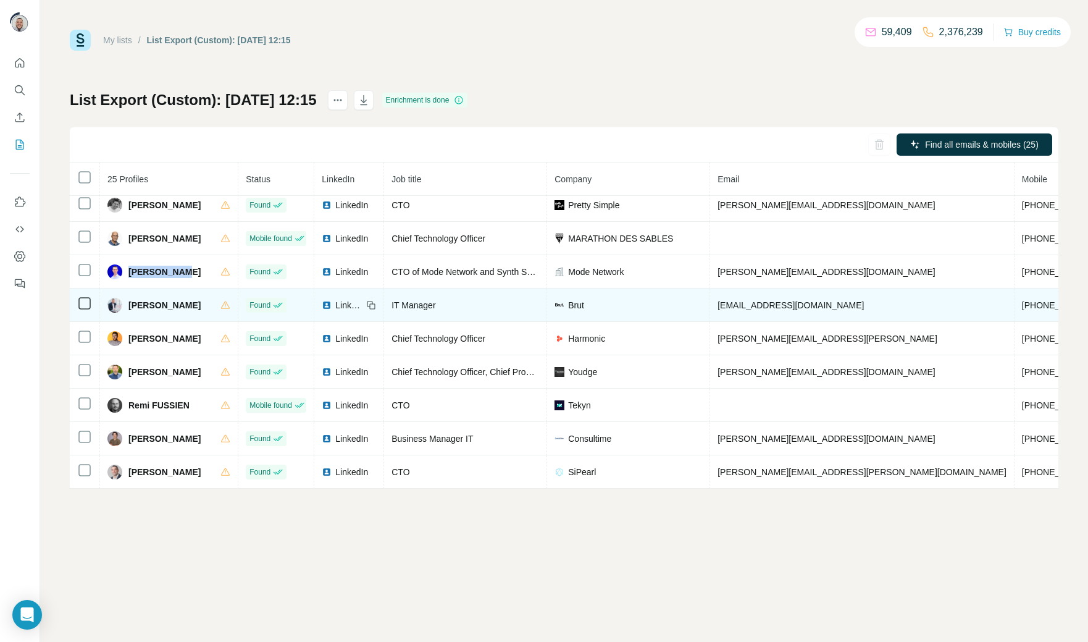
click at [1022, 303] on span "[PHONE_NUMBER]" at bounding box center [1061, 305] width 78 height 10
drag, startPoint x: 590, startPoint y: 300, endPoint x: 560, endPoint y: 301, distance: 30.3
click at [560, 301] on div "Brut" at bounding box center [629, 305] width 148 height 12
click at [1022, 300] on span "[PHONE_NUMBER]" at bounding box center [1061, 305] width 78 height 10
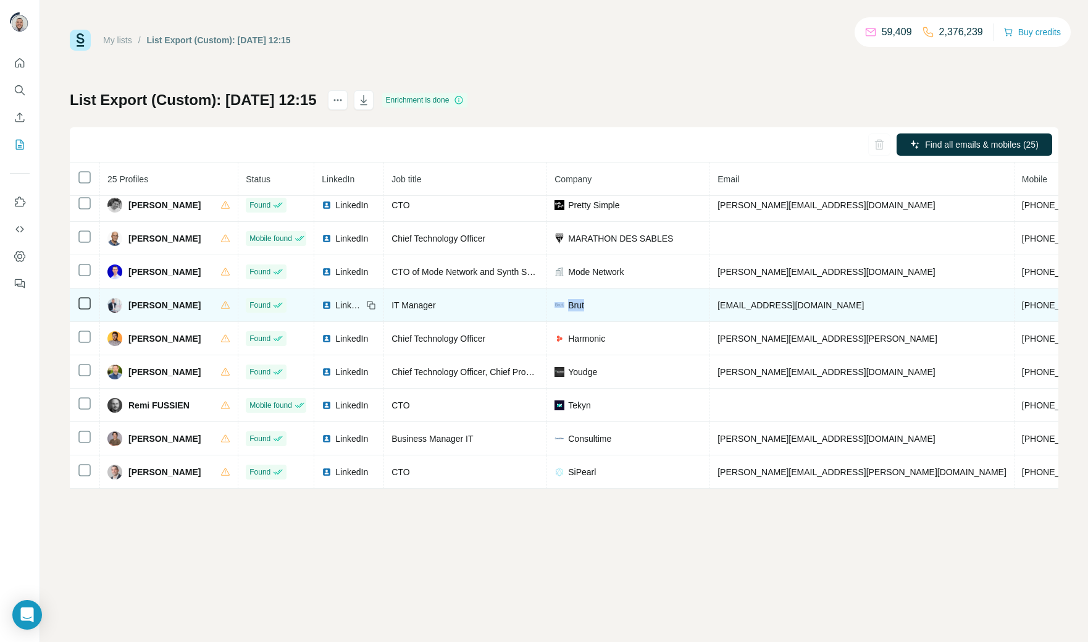
click at [1022, 300] on span "[PHONE_NUMBER]" at bounding box center [1061, 305] width 78 height 10
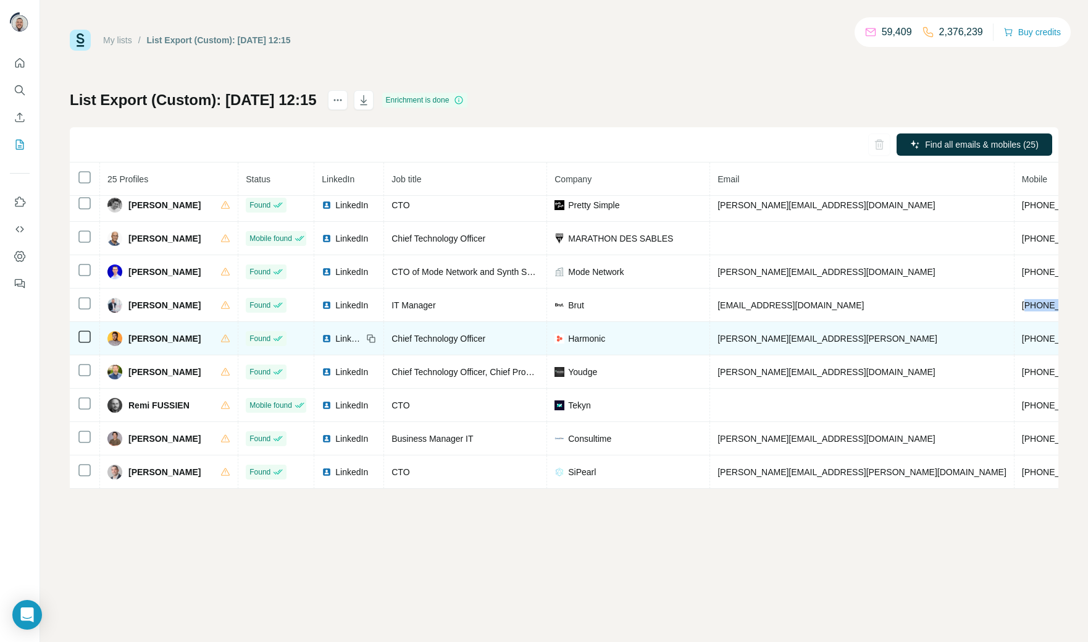
click at [1022, 337] on span "+33782827480" at bounding box center [1061, 338] width 78 height 10
copy span "33782827480"
drag, startPoint x: 187, startPoint y: 337, endPoint x: 128, endPoint y: 342, distance: 58.9
click at [128, 342] on div "Oleg Sokolov" at bounding box center [168, 338] width 123 height 15
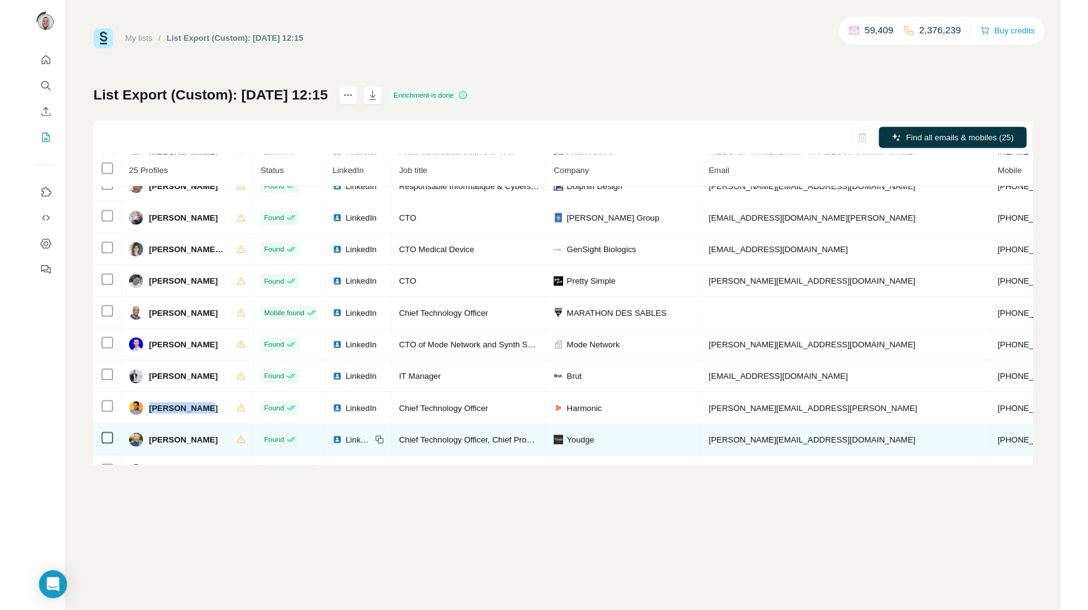
scroll to position [449, 0]
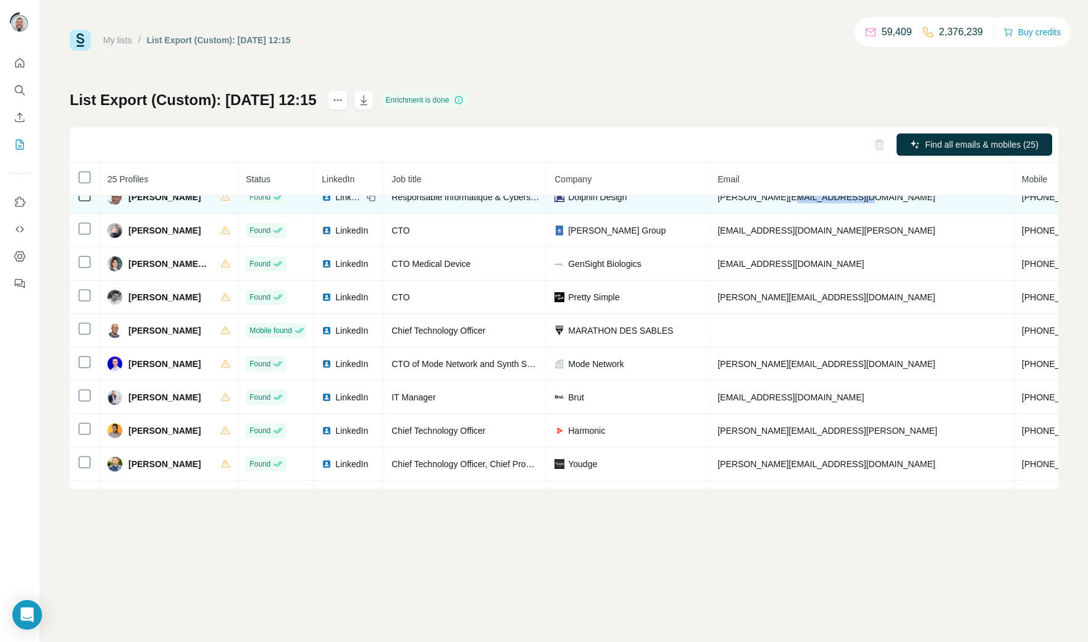
drag, startPoint x: 872, startPoint y: 208, endPoint x: 792, endPoint y: 207, distance: 80.3
click at [792, 207] on td "[PERSON_NAME][EMAIL_ADDRESS][DOMAIN_NAME]" at bounding box center [862, 196] width 304 height 33
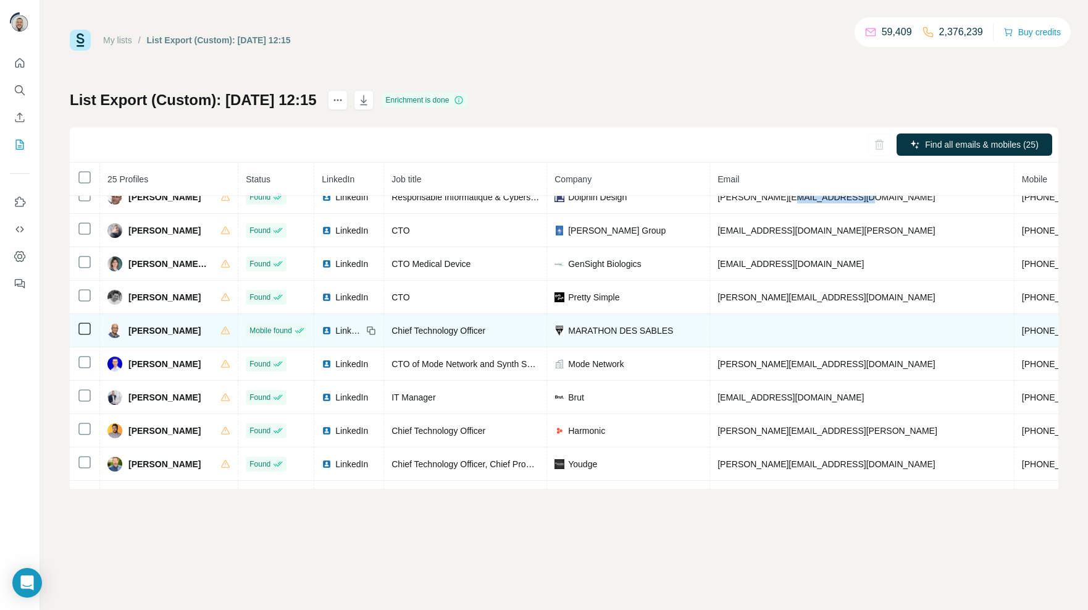
scroll to position [552, 0]
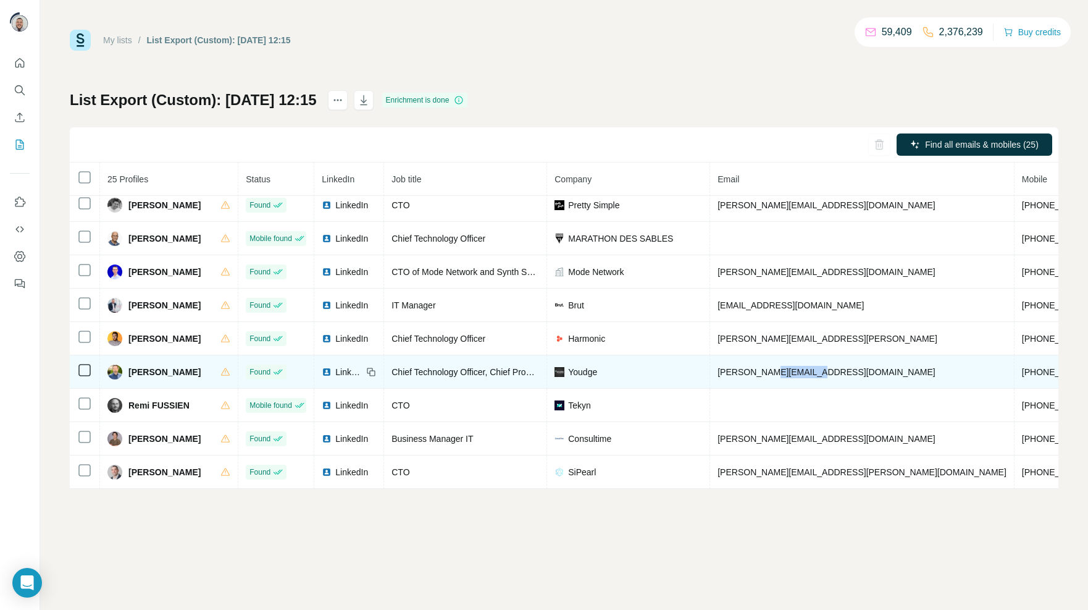
drag, startPoint x: 827, startPoint y: 372, endPoint x: 773, endPoint y: 372, distance: 53.7
click at [773, 372] on td "p.gregoire@youdge.com" at bounding box center [862, 371] width 304 height 33
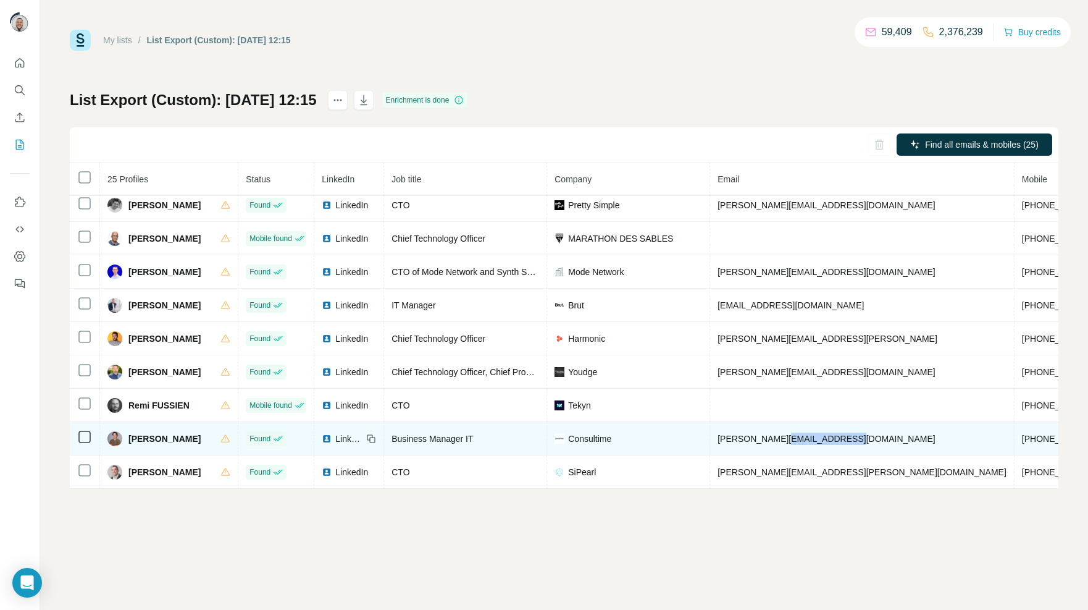
drag, startPoint x: 854, startPoint y: 440, endPoint x: 788, endPoint y: 445, distance: 66.3
click at [788, 445] on td "tom.boisselet@consultime.com" at bounding box center [862, 438] width 304 height 33
click at [1022, 438] on span "+33760187674" at bounding box center [1061, 439] width 78 height 10
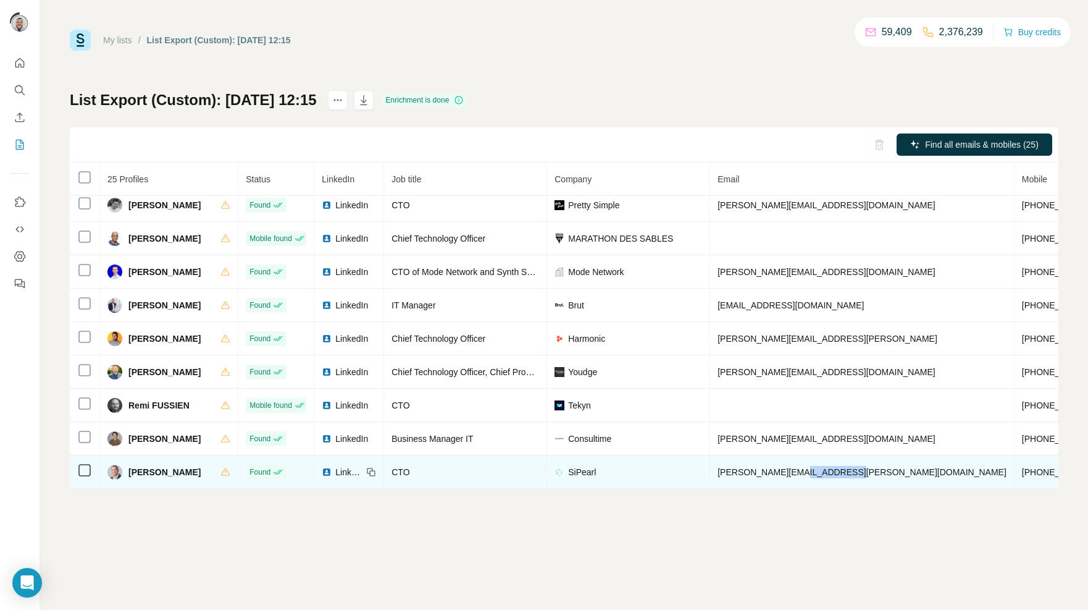
drag, startPoint x: 848, startPoint y: 471, endPoint x: 792, endPoint y: 467, distance: 55.7
click at [792, 467] on td "vincent.casillas@sipearl.com" at bounding box center [862, 471] width 304 height 33
click at [1022, 467] on span "+33686408025" at bounding box center [1061, 472] width 78 height 10
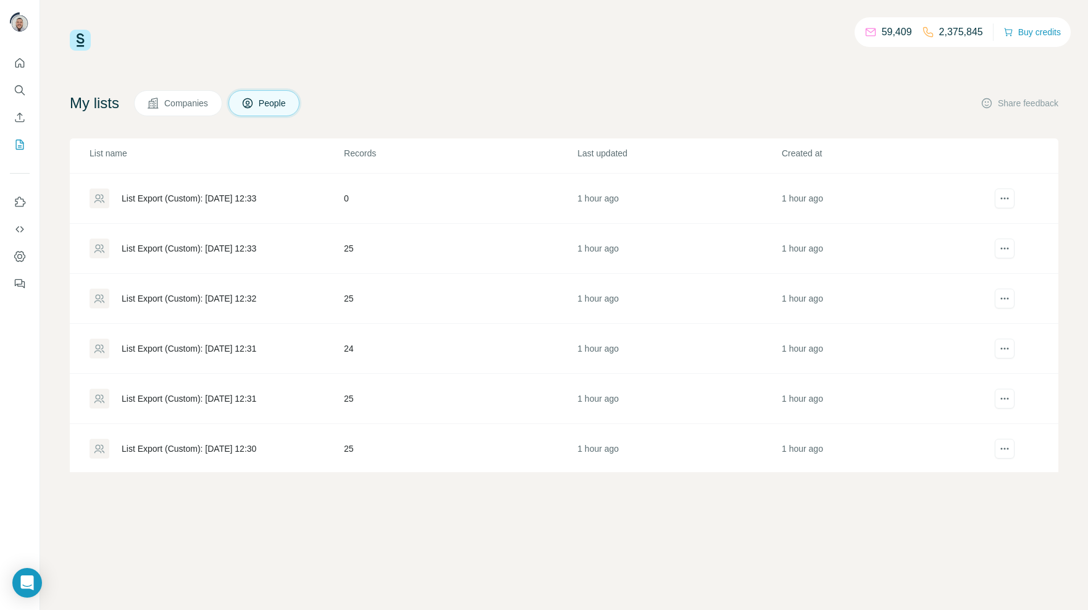
scroll to position [189, 0]
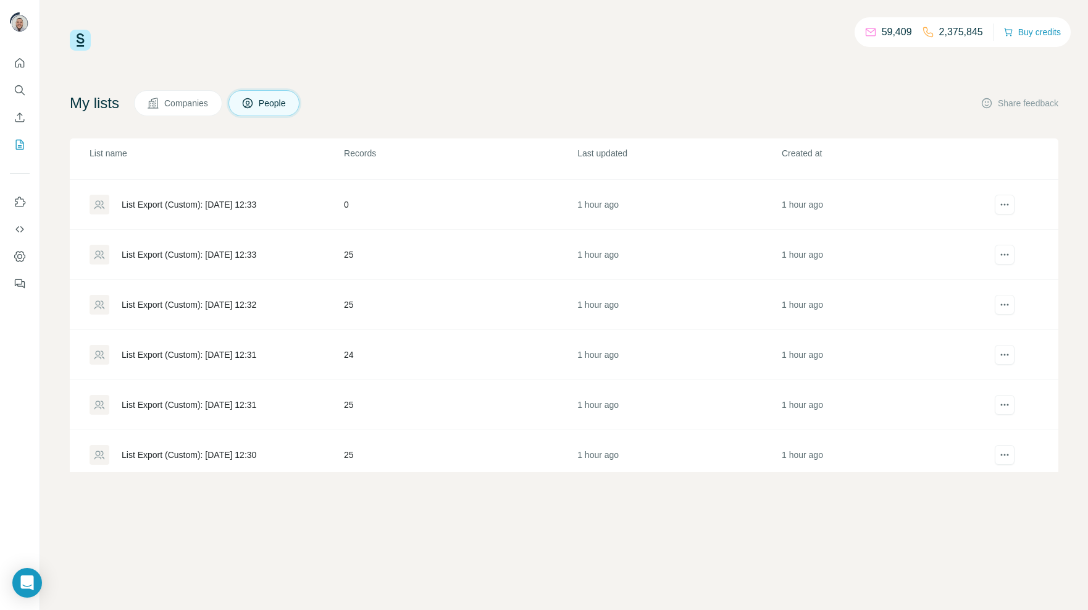
click at [230, 402] on div "List Export (Custom): [DATE] 12:31" at bounding box center [189, 404] width 135 height 12
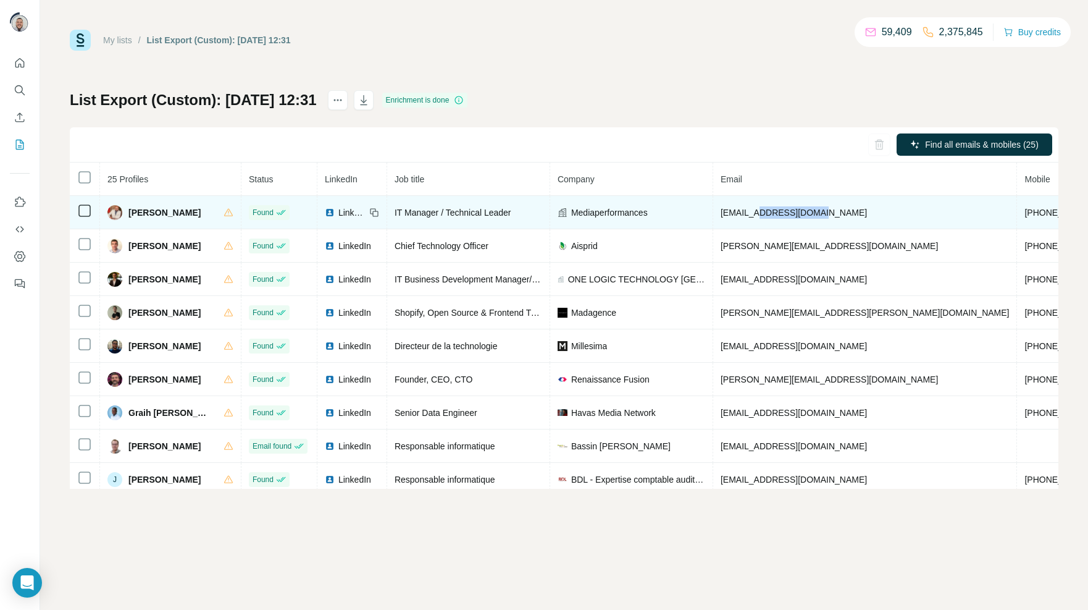
drag, startPoint x: 811, startPoint y: 212, endPoint x: 745, endPoint y: 214, distance: 66.1
click at [745, 214] on td "[EMAIL_ADDRESS][DOMAIN_NAME]" at bounding box center [865, 212] width 304 height 33
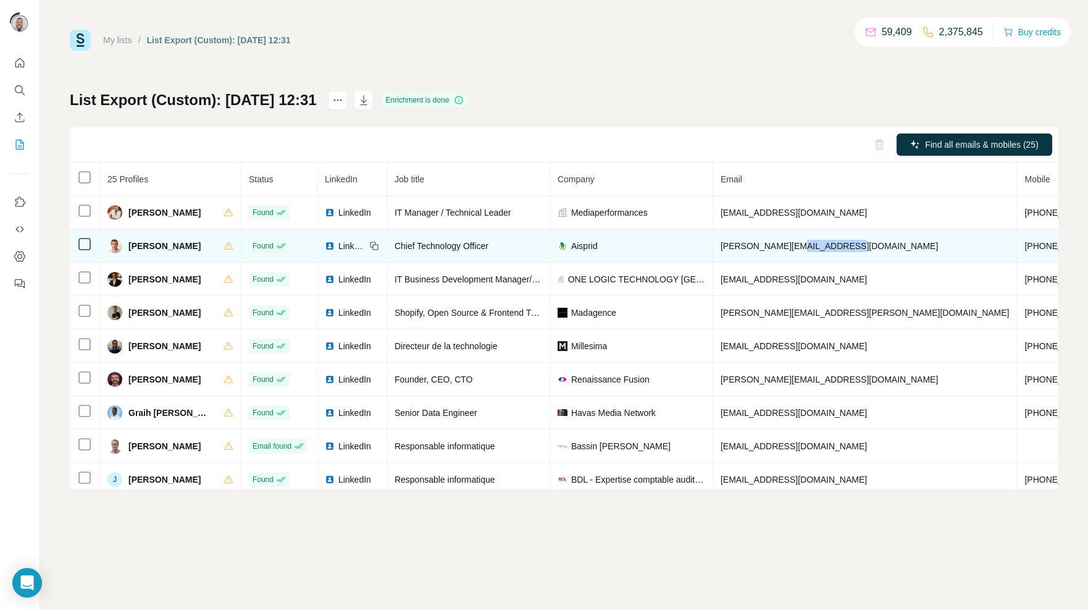
drag, startPoint x: 834, startPoint y: 249, endPoint x: 784, endPoint y: 249, distance: 50.6
click at [784, 249] on td "[PERSON_NAME][EMAIL_ADDRESS][DOMAIN_NAME]" at bounding box center [865, 245] width 304 height 33
click at [1025, 246] on span "[PHONE_NUMBER]" at bounding box center [1064, 246] width 78 height 10
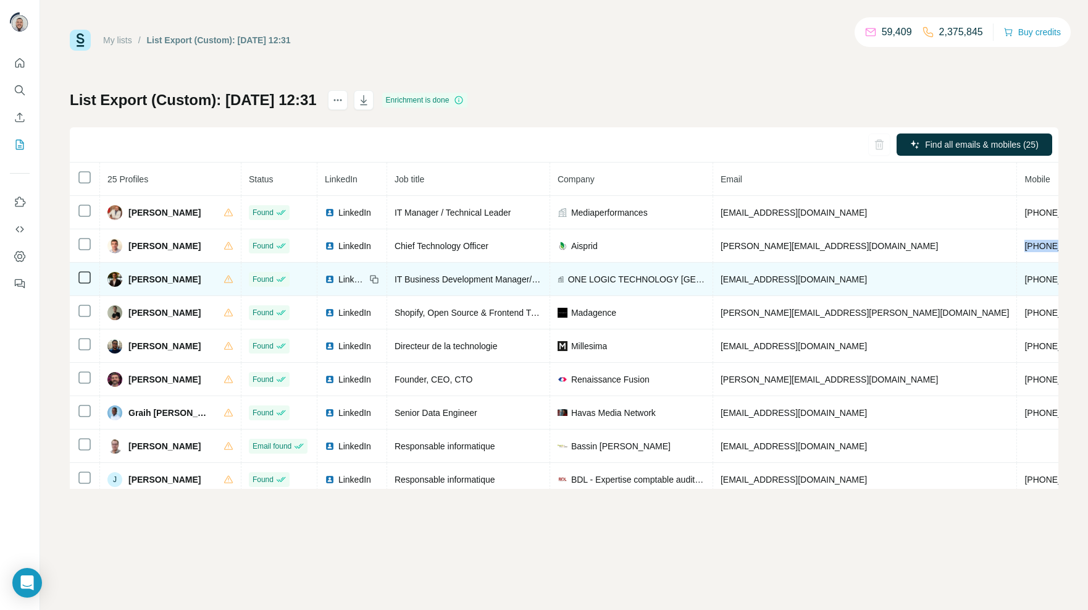
click at [1025, 282] on span "[PHONE_NUMBER]" at bounding box center [1064, 279] width 78 height 10
drag, startPoint x: 790, startPoint y: 279, endPoint x: 746, endPoint y: 282, distance: 43.9
click at [746, 282] on td "[EMAIL_ADDRESS][DOMAIN_NAME]" at bounding box center [865, 278] width 304 height 33
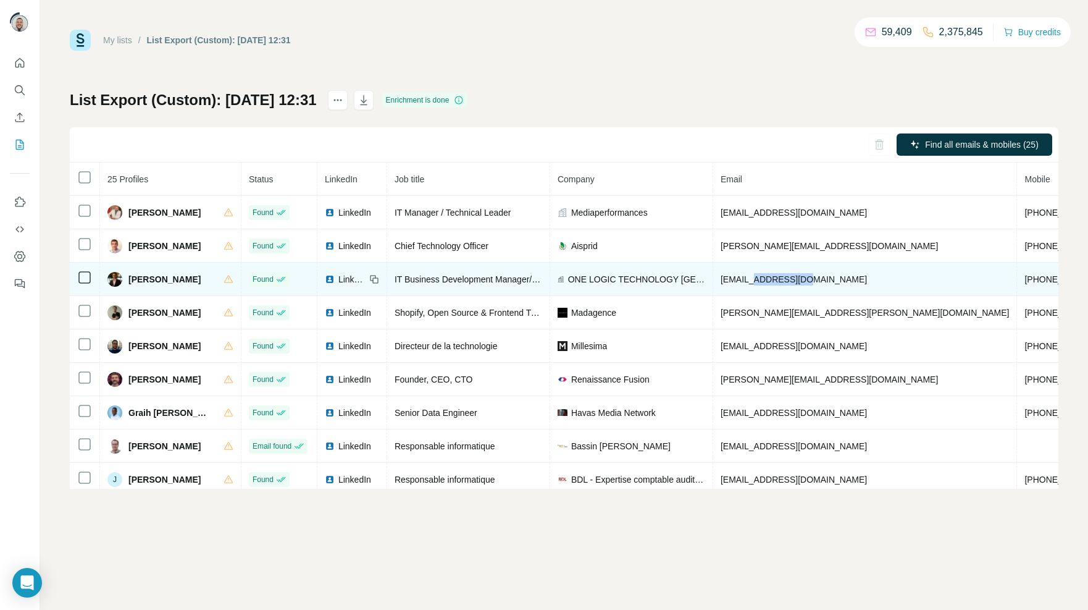
click at [1025, 283] on span "[PHONE_NUMBER]" at bounding box center [1064, 279] width 78 height 10
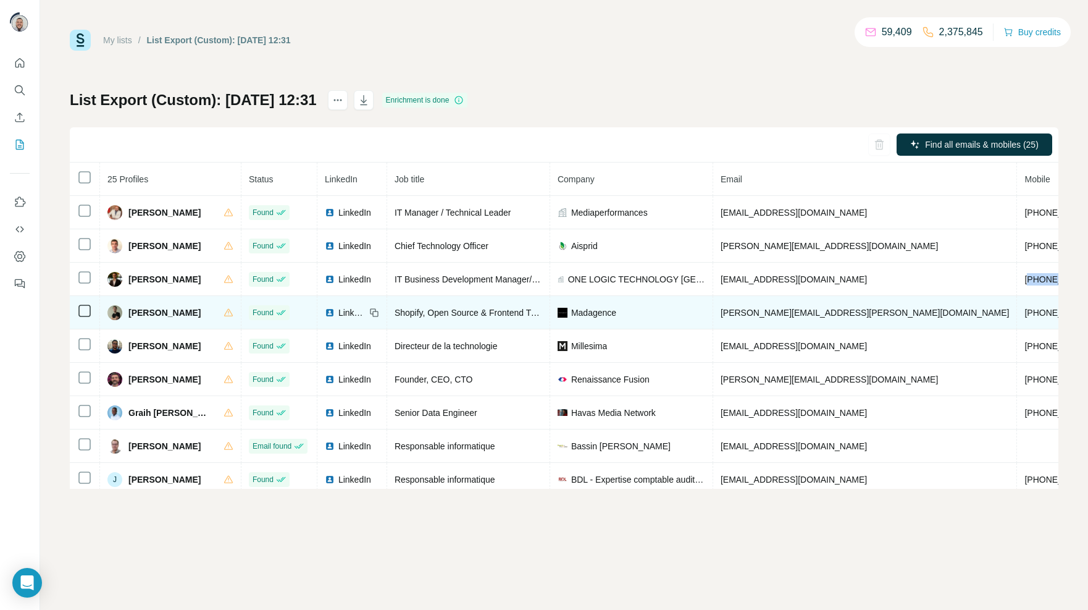
click at [1025, 315] on span "[PHONE_NUMBER]" at bounding box center [1064, 313] width 78 height 10
drag, startPoint x: 832, startPoint y: 311, endPoint x: 767, endPoint y: 316, distance: 65.6
click at [767, 316] on span "[PERSON_NAME][EMAIL_ADDRESS][PERSON_NAME][DOMAIN_NAME]" at bounding box center [865, 313] width 289 height 10
drag, startPoint x: 197, startPoint y: 316, endPoint x: 126, endPoint y: 316, distance: 71.0
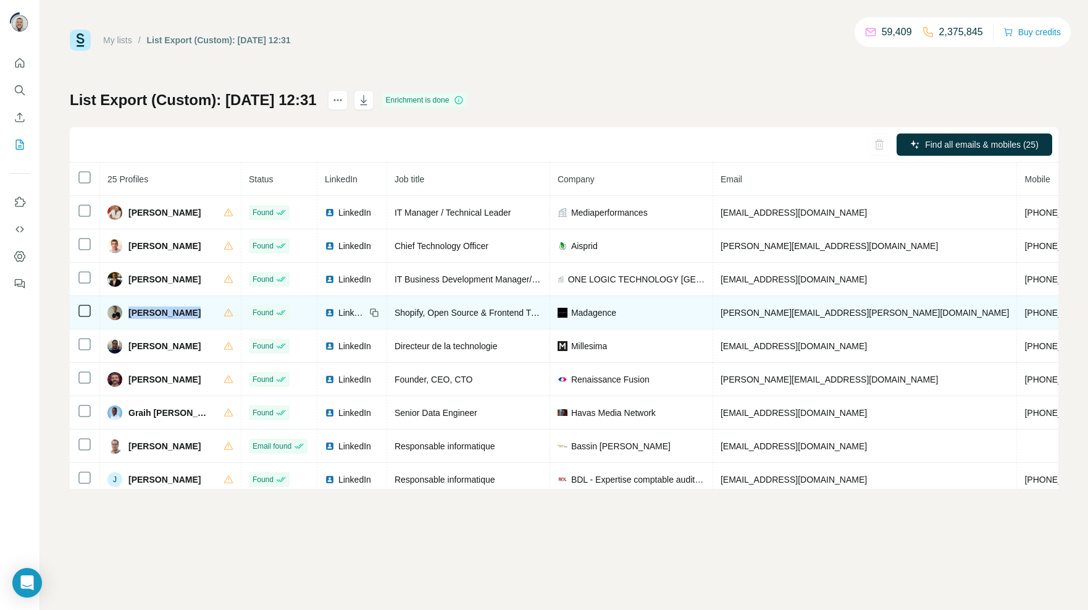
click at [126, 316] on div "[PERSON_NAME]" at bounding box center [170, 312] width 126 height 15
click at [1025, 317] on span "[PHONE_NUMBER]" at bounding box center [1064, 313] width 78 height 10
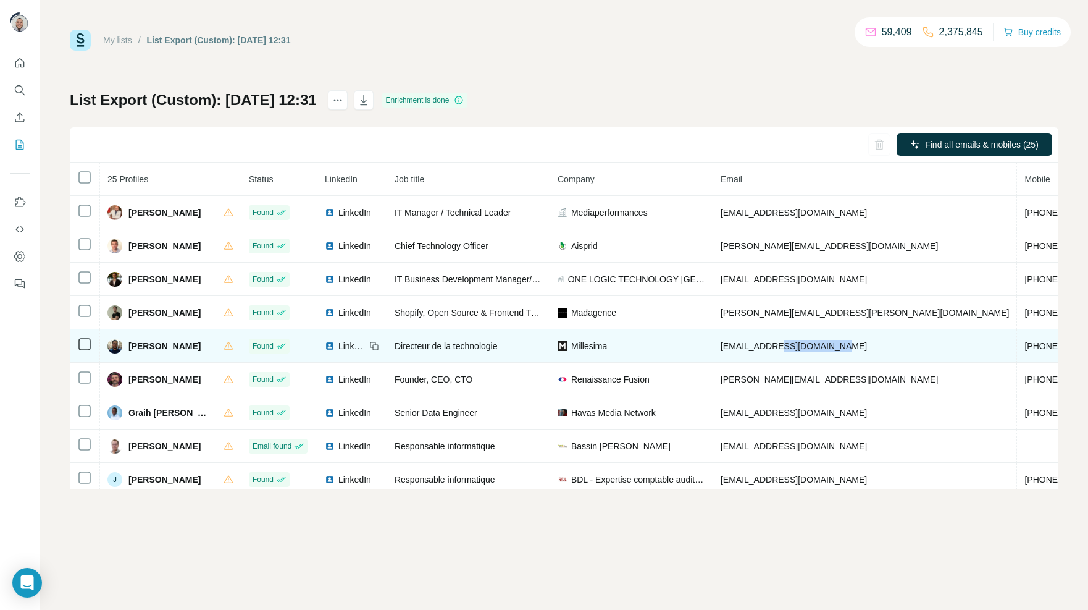
drag, startPoint x: 827, startPoint y: 350, endPoint x: 763, endPoint y: 353, distance: 63.7
click at [763, 353] on td "[EMAIL_ADDRESS][DOMAIN_NAME]" at bounding box center [865, 345] width 304 height 33
drag, startPoint x: 917, startPoint y: 346, endPoint x: 849, endPoint y: 350, distance: 68.1
click at [1017, 350] on td "[PHONE_NUMBER]" at bounding box center [1063, 345] width 93 height 33
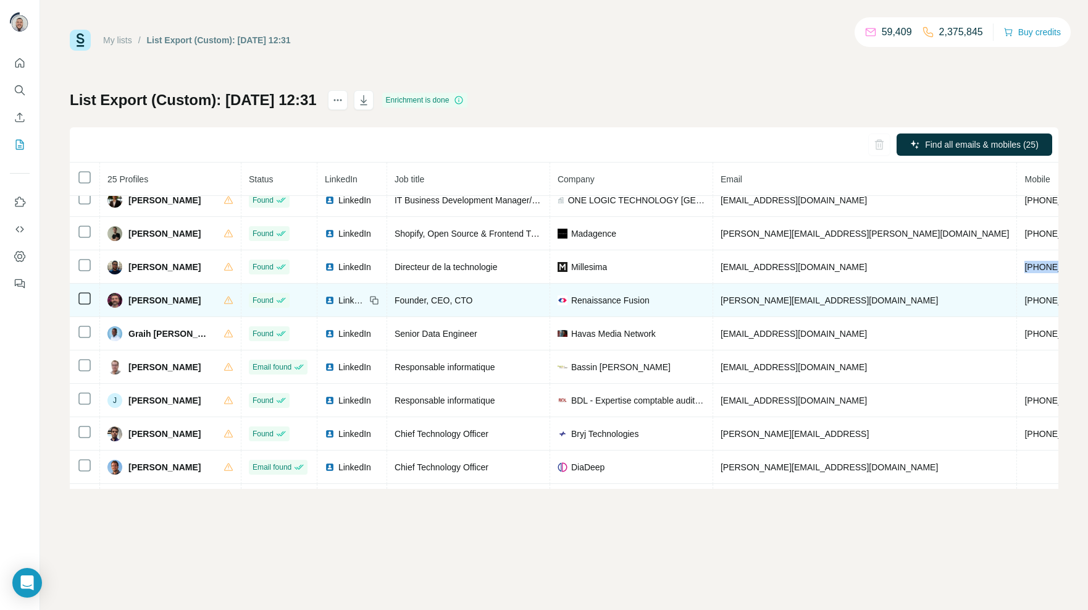
scroll to position [80, 0]
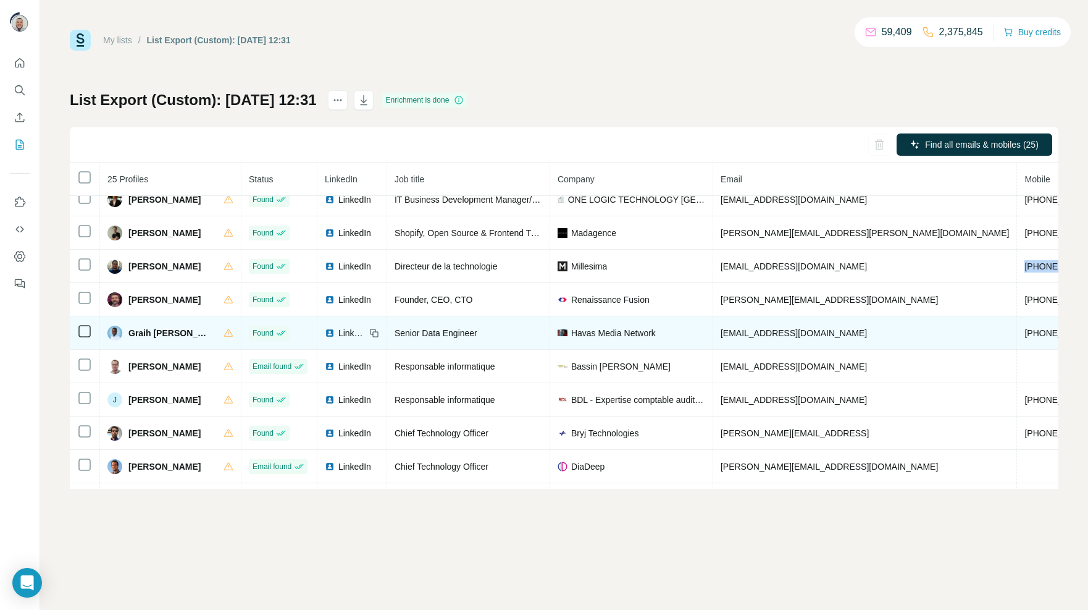
drag, startPoint x: 855, startPoint y: 336, endPoint x: 810, endPoint y: 339, distance: 45.8
click at [810, 339] on td "[EMAIL_ADDRESS][DOMAIN_NAME]" at bounding box center [865, 332] width 304 height 33
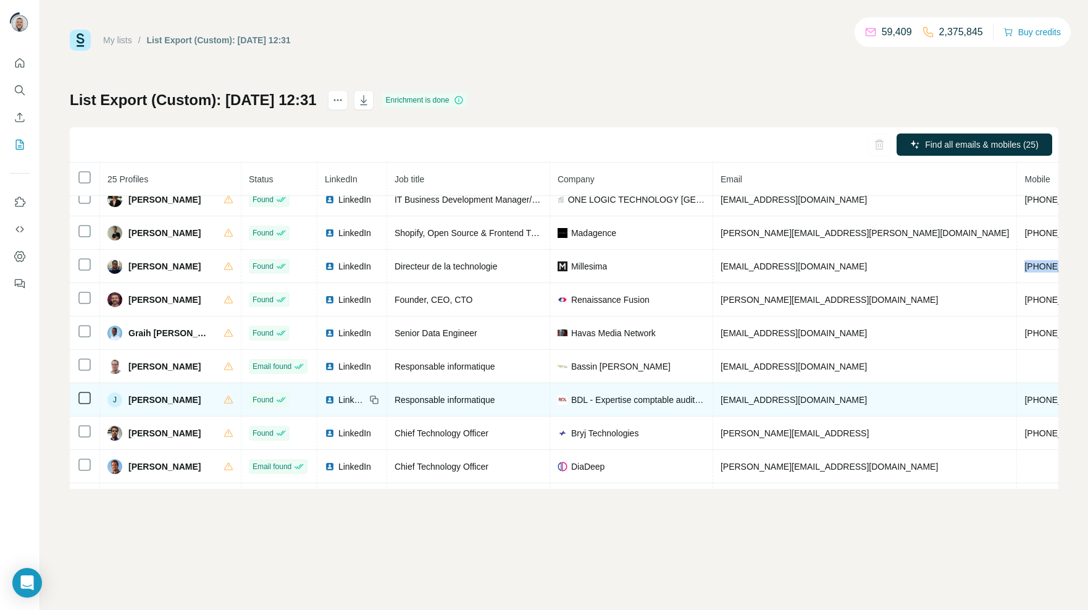
scroll to position [117, 0]
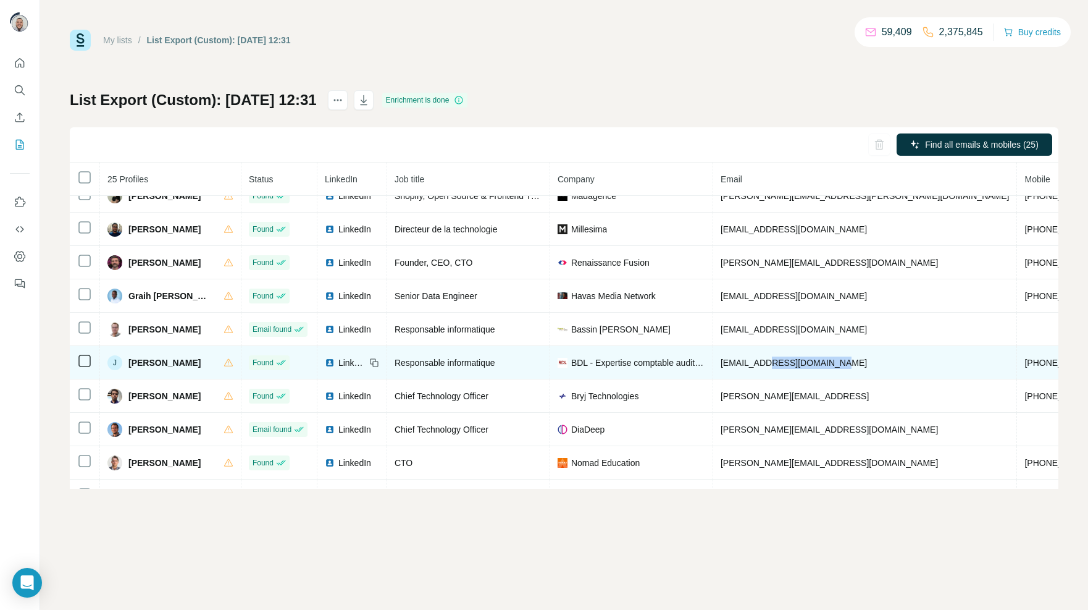
drag, startPoint x: 838, startPoint y: 367, endPoint x: 769, endPoint y: 372, distance: 68.7
click at [769, 372] on td "[EMAIL_ADDRESS][DOMAIN_NAME]" at bounding box center [865, 362] width 304 height 33
click at [1025, 363] on span "[PHONE_NUMBER]" at bounding box center [1064, 363] width 78 height 10
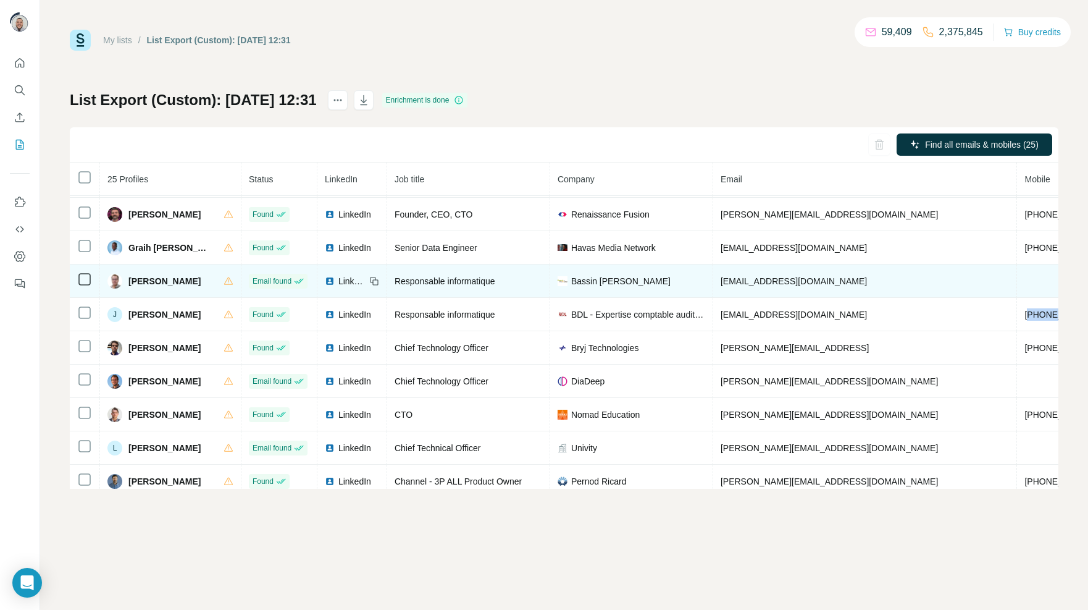
scroll to position [166, 0]
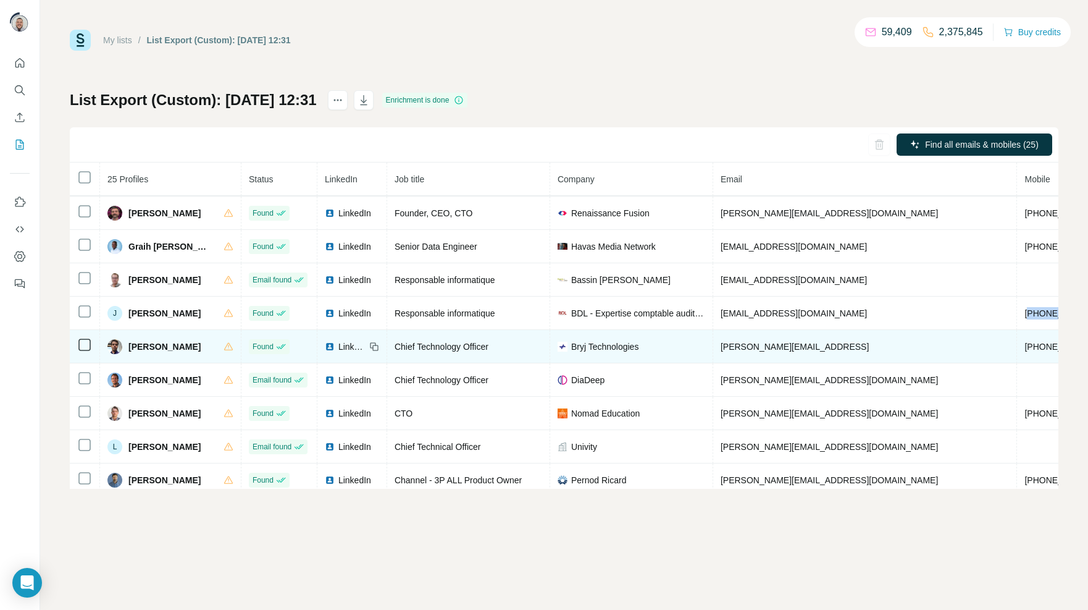
click at [1025, 351] on span "[PHONE_NUMBER]" at bounding box center [1064, 347] width 78 height 10
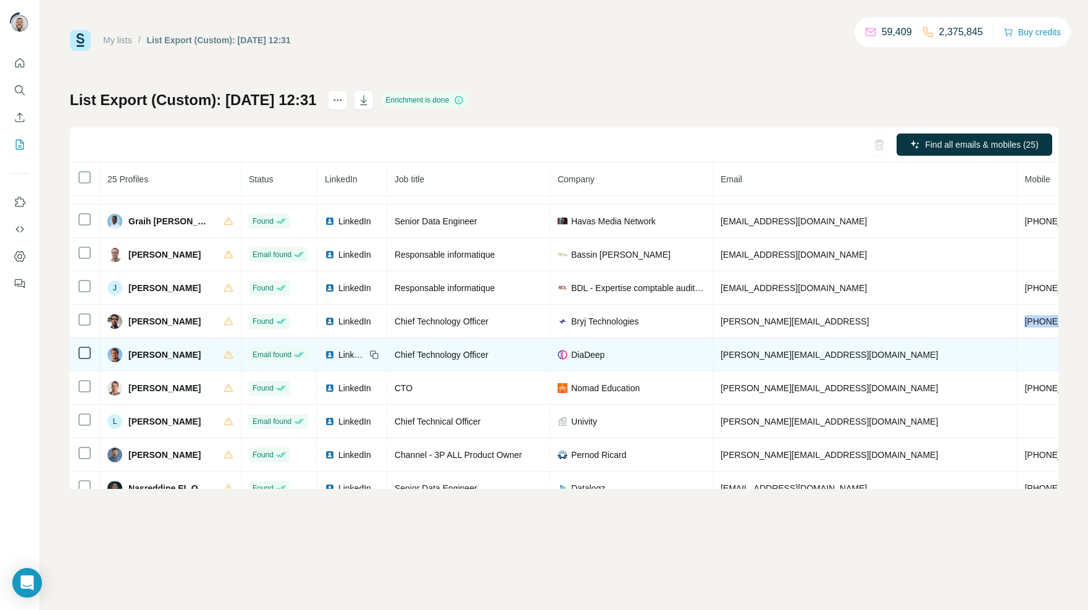
scroll to position [245, 0]
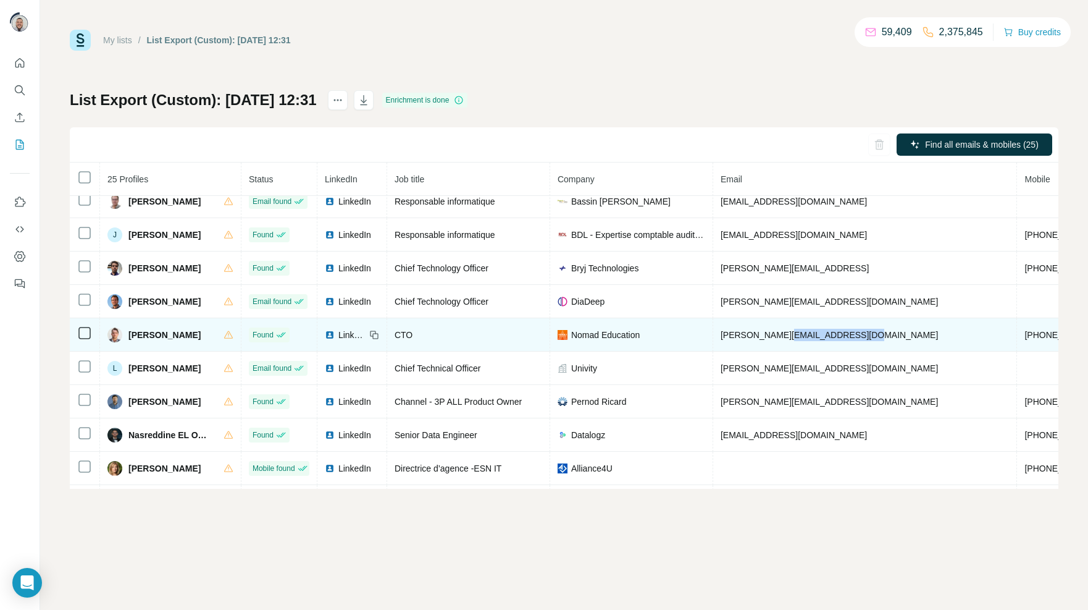
drag, startPoint x: 862, startPoint y: 338, endPoint x: 781, endPoint y: 343, distance: 81.1
click at [781, 343] on td "julien.rotrou@nomadeducation.fr" at bounding box center [865, 334] width 304 height 33
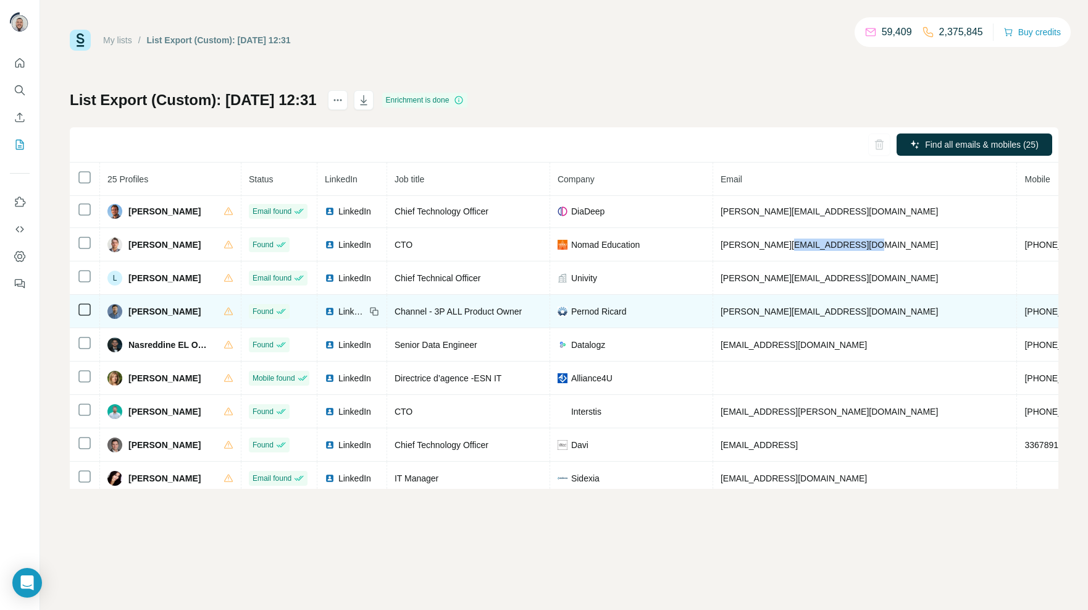
scroll to position [337, 0]
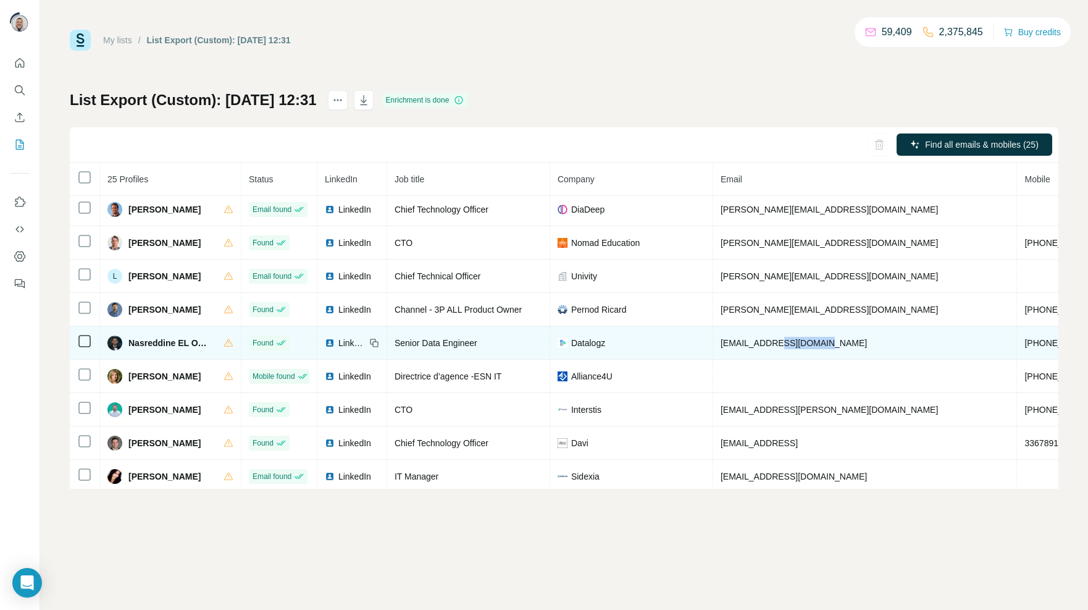
drag, startPoint x: 831, startPoint y: 351, endPoint x: 781, endPoint y: 352, distance: 49.4
click at [781, 352] on td "nasreddine@datalogz.io" at bounding box center [865, 342] width 304 height 33
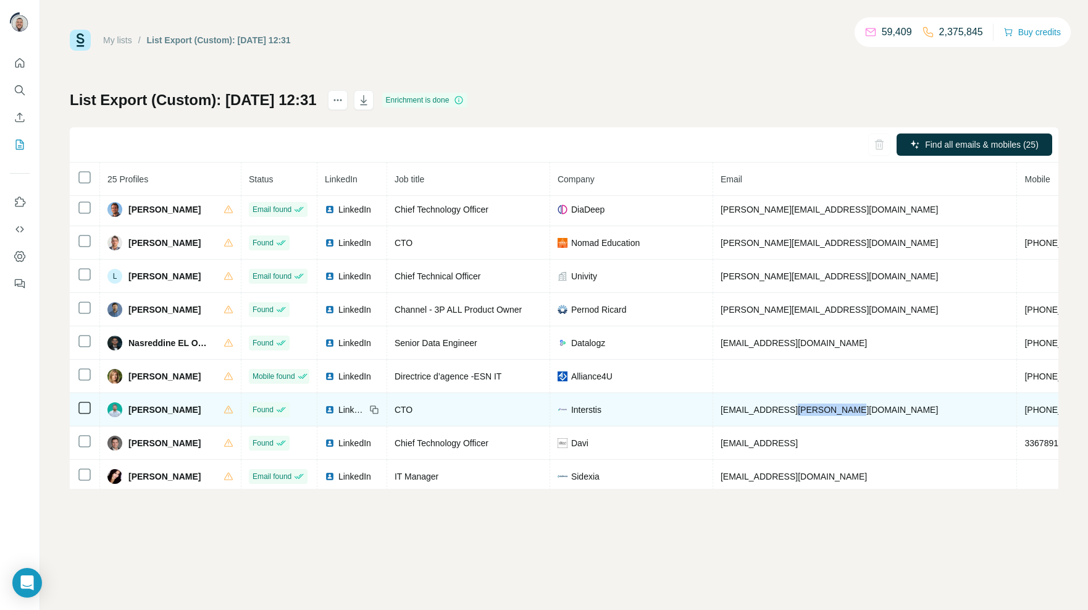
drag, startPoint x: 842, startPoint y: 421, endPoint x: 789, endPoint y: 424, distance: 52.6
click at [789, 424] on td "romain.debrito@interstis.fr" at bounding box center [865, 409] width 304 height 33
click at [1025, 411] on span "+33667588014" at bounding box center [1064, 410] width 78 height 10
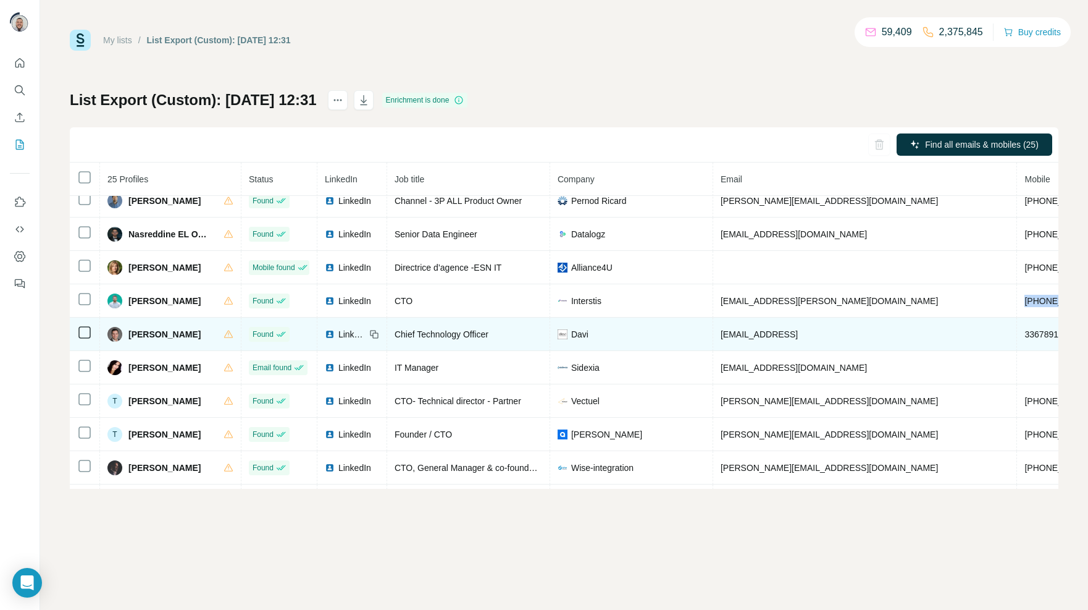
scroll to position [469, 0]
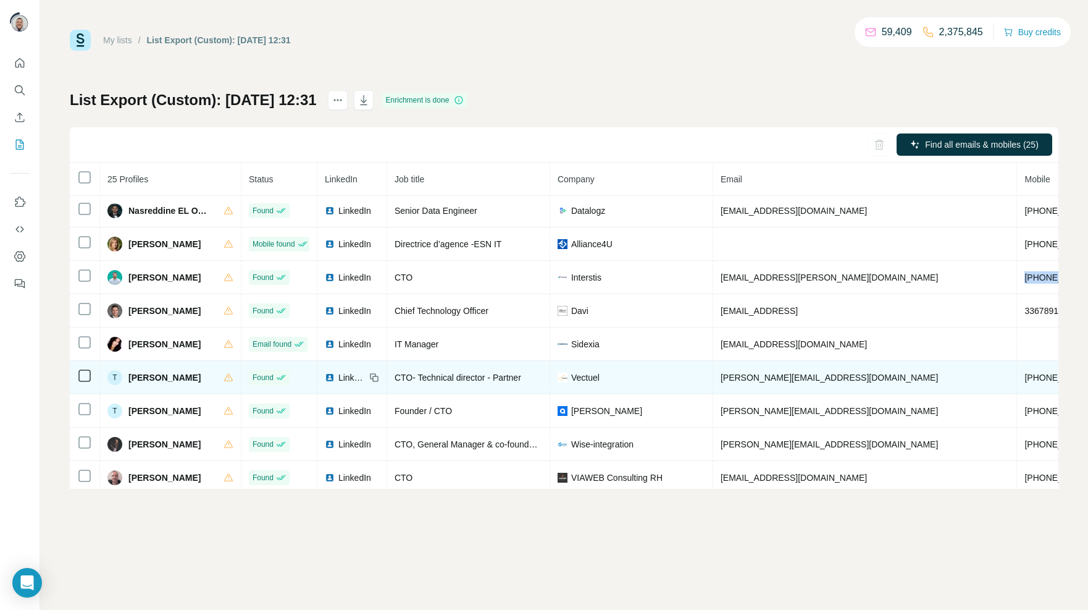
click at [1025, 382] on span "+33695892592" at bounding box center [1064, 377] width 78 height 10
drag, startPoint x: 824, startPoint y: 387, endPoint x: 771, endPoint y: 387, distance: 53.7
click at [771, 387] on td "t.francois@vectuel.com" at bounding box center [865, 377] width 304 height 33
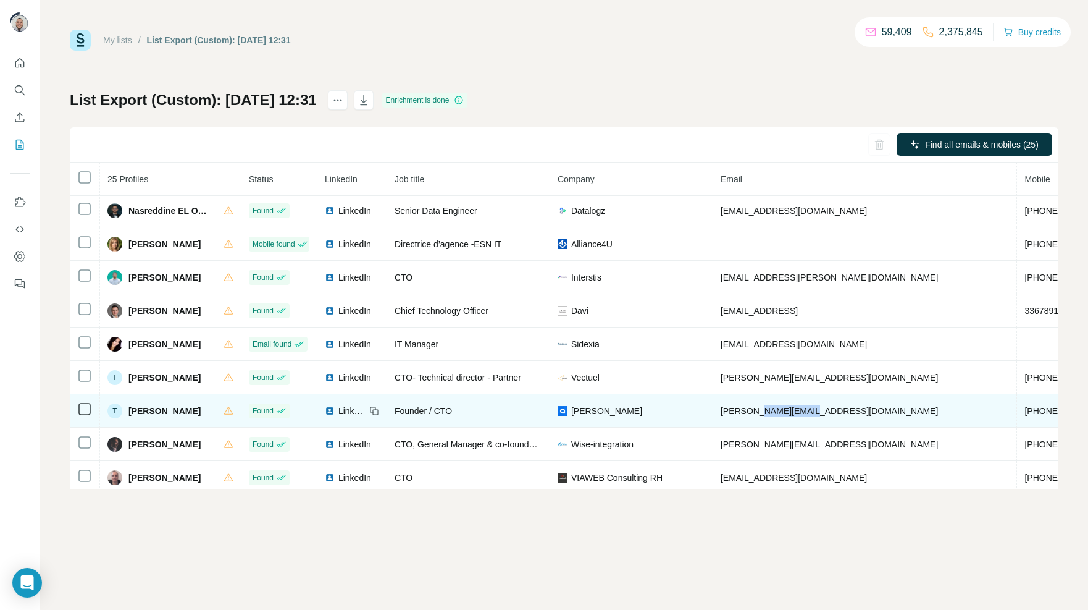
drag, startPoint x: 821, startPoint y: 418, endPoint x: 760, endPoint y: 422, distance: 61.3
click at [760, 422] on td "thierry@arturin.com" at bounding box center [865, 410] width 304 height 33
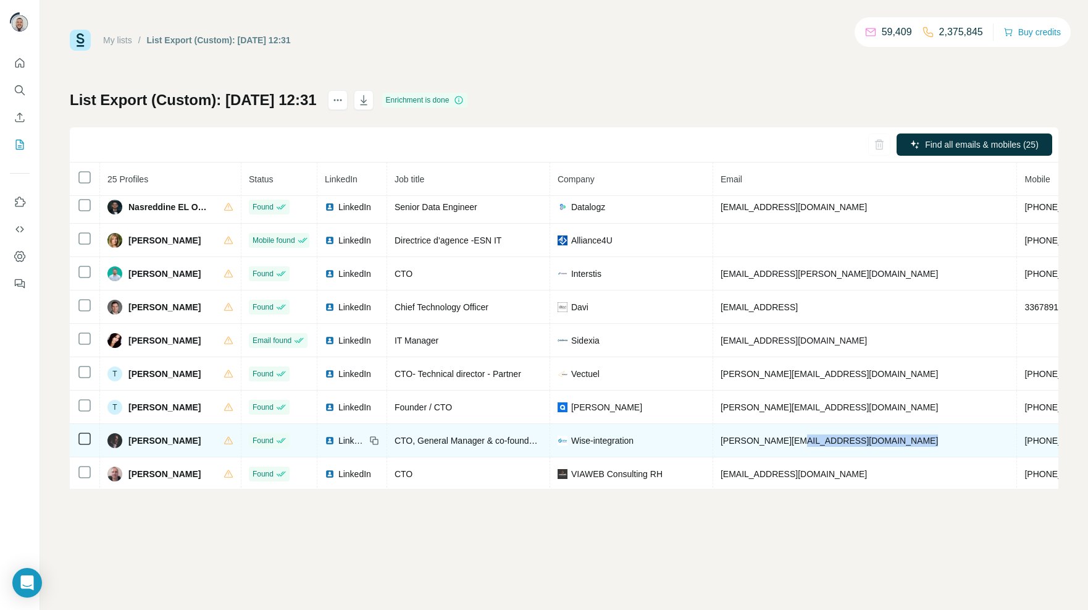
drag, startPoint x: 889, startPoint y: 449, endPoint x: 795, endPoint y: 458, distance: 94.3
click at [795, 457] on tr "Thierry Bouchet Found LinkedIn CTO, General Manager & co-founder of Wise-integr…" at bounding box center [731, 440] width 1323 height 33
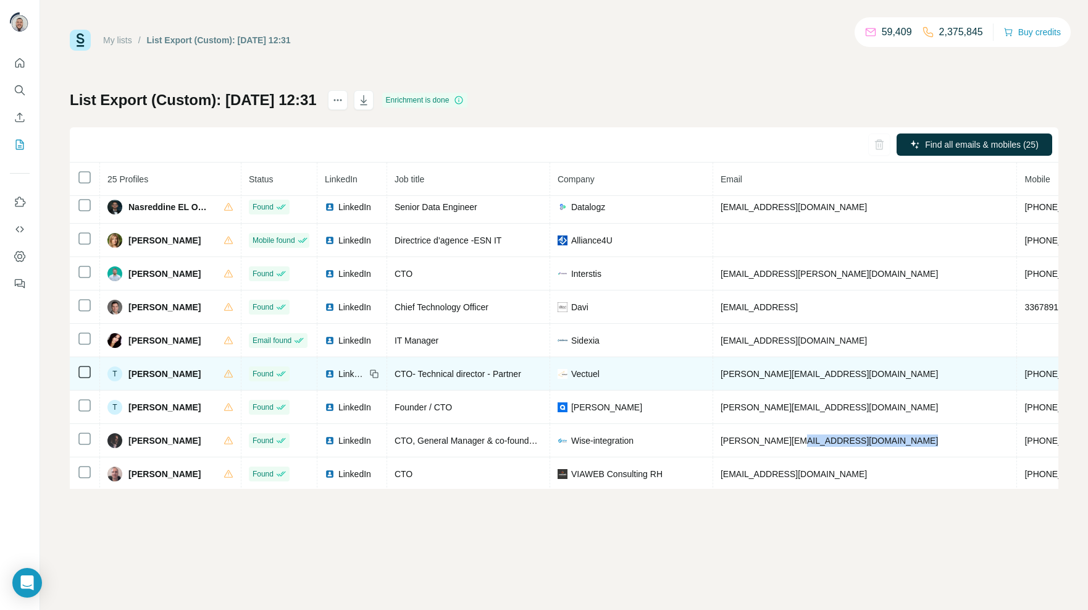
scroll to position [552, 0]
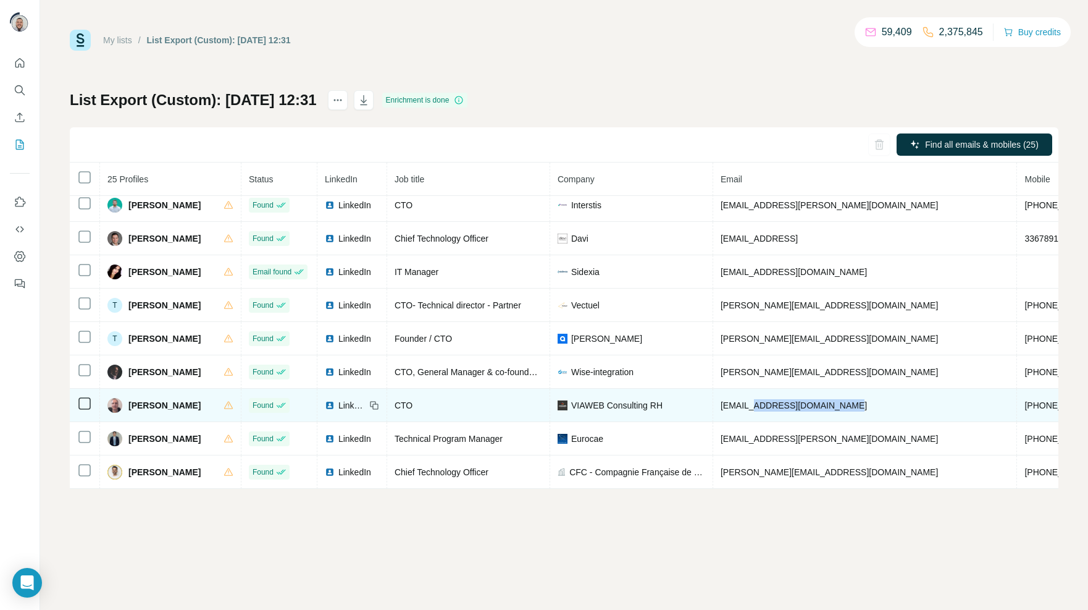
drag, startPoint x: 862, startPoint y: 402, endPoint x: 762, endPoint y: 403, distance: 100.1
click at [762, 403] on td "delerm@viaweb-consulting.eu" at bounding box center [865, 404] width 304 height 33
drag, startPoint x: 961, startPoint y: 405, endPoint x: 895, endPoint y: 406, distance: 65.5
click at [1017, 406] on td "+33674541478" at bounding box center [1063, 404] width 93 height 33
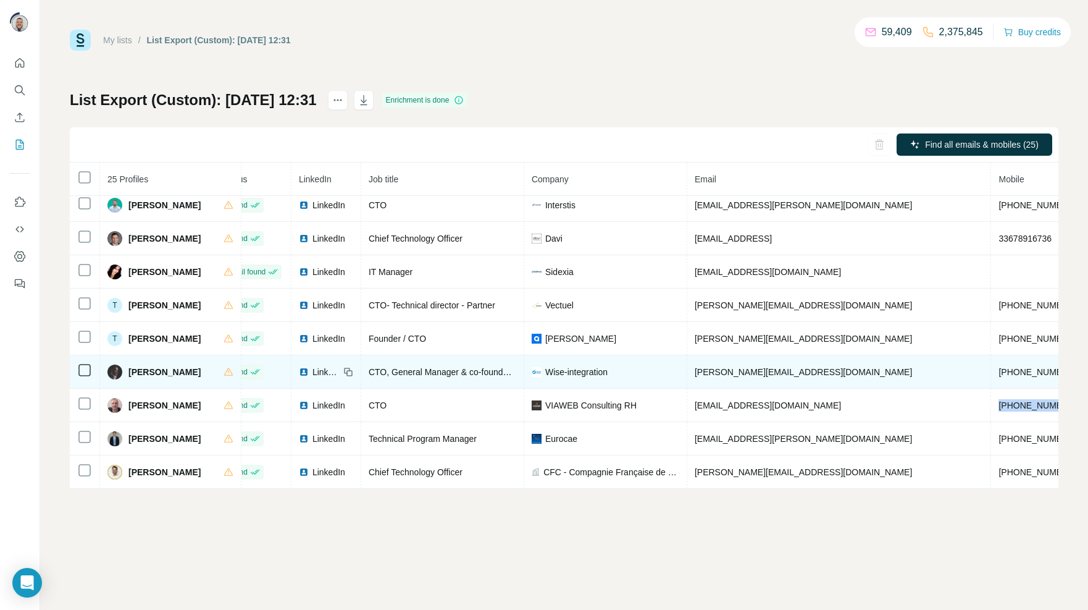
scroll to position [550, 30]
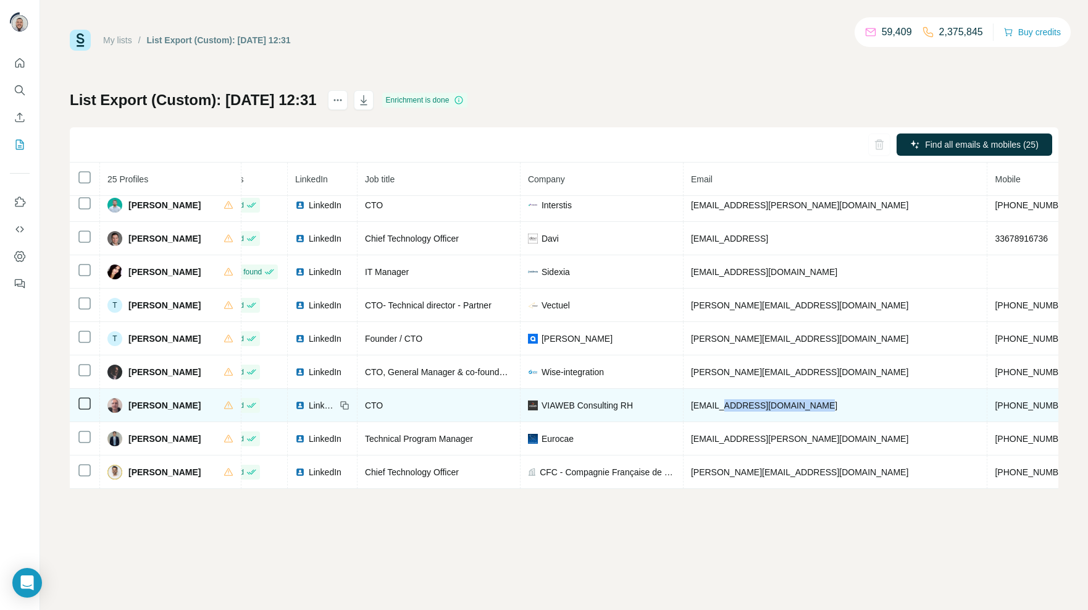
drag, startPoint x: 828, startPoint y: 408, endPoint x: 731, endPoint y: 409, distance: 96.4
click at [731, 409] on td "delerm@viaweb-consulting.eu" at bounding box center [836, 404] width 304 height 33
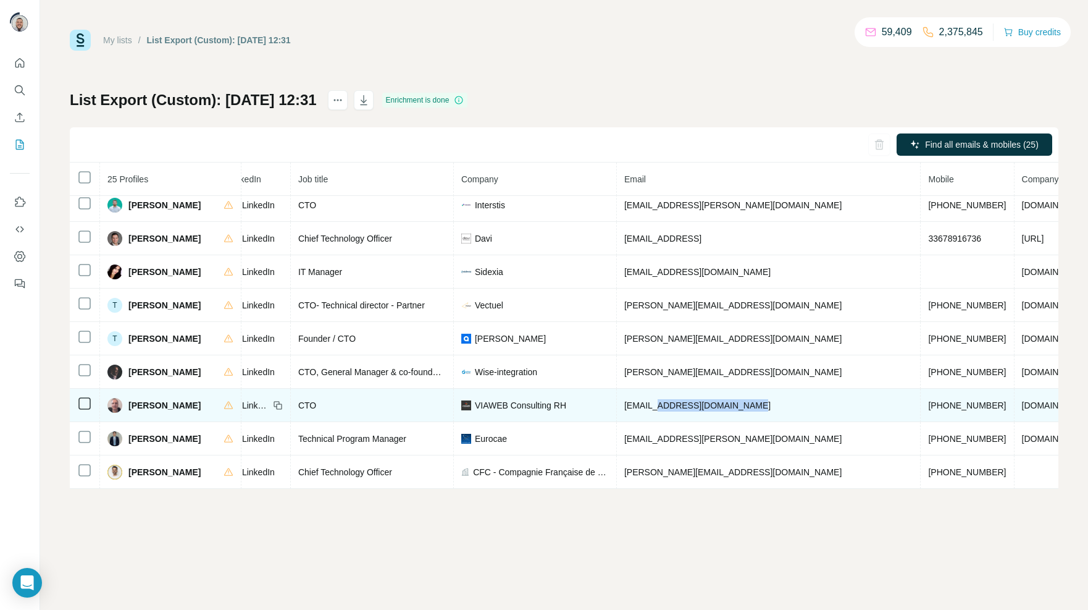
scroll to position [550, 99]
drag, startPoint x: 996, startPoint y: 406, endPoint x: 875, endPoint y: 409, distance: 121.1
click at [875, 409] on tr "Thomas Delerm Found LinkedIn CTO VIAWEB Consulting RH delerm@viaweb-consulting.…" at bounding box center [632, 404] width 1323 height 33
drag, startPoint x: 760, startPoint y: 406, endPoint x: 608, endPoint y: 401, distance: 151.4
click at [608, 401] on tr "Thomas Delerm Found LinkedIn CTO VIAWEB Consulting RH delerm@viaweb-consulting.…" at bounding box center [632, 404] width 1323 height 33
